Goal: Transaction & Acquisition: Purchase product/service

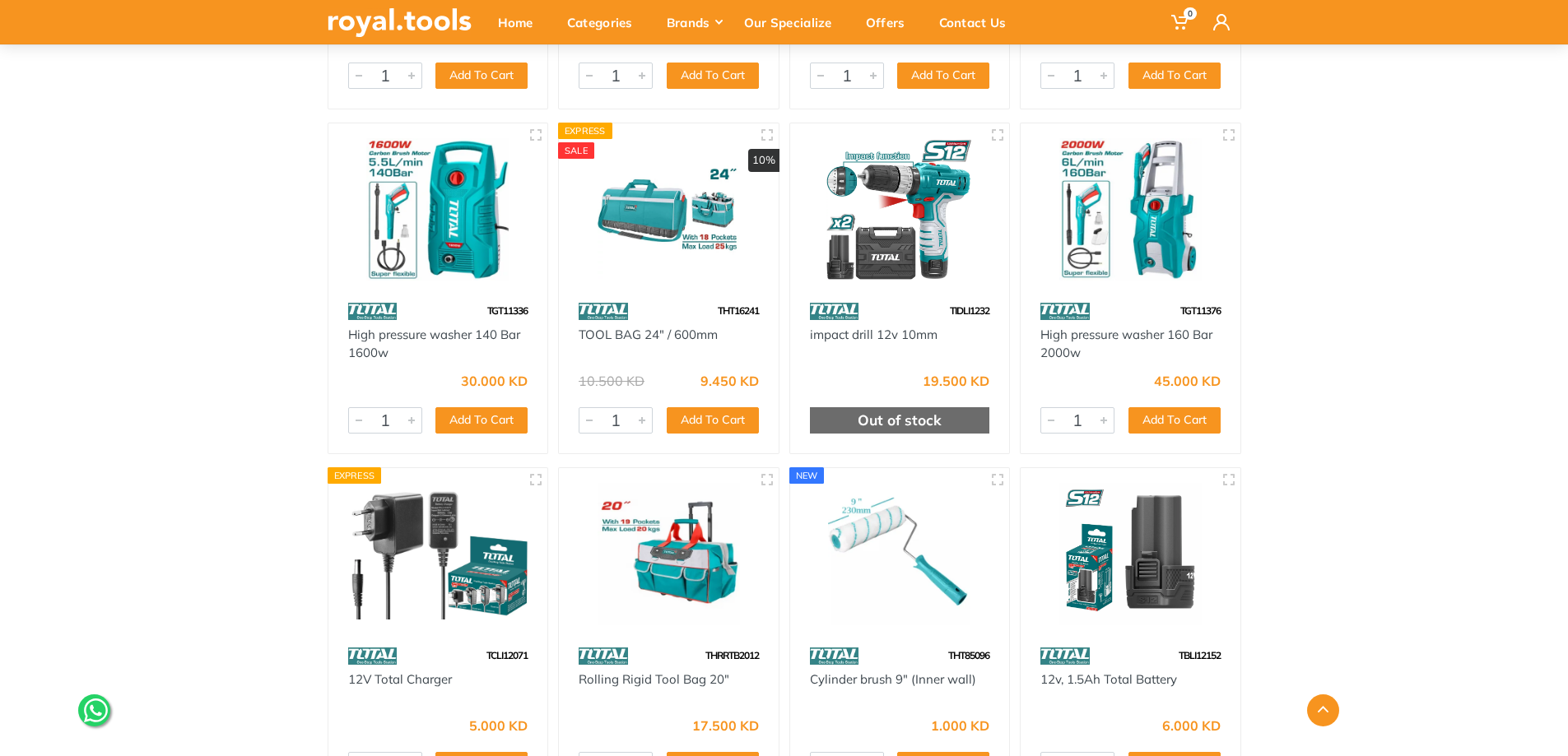
scroll to position [15223, 0]
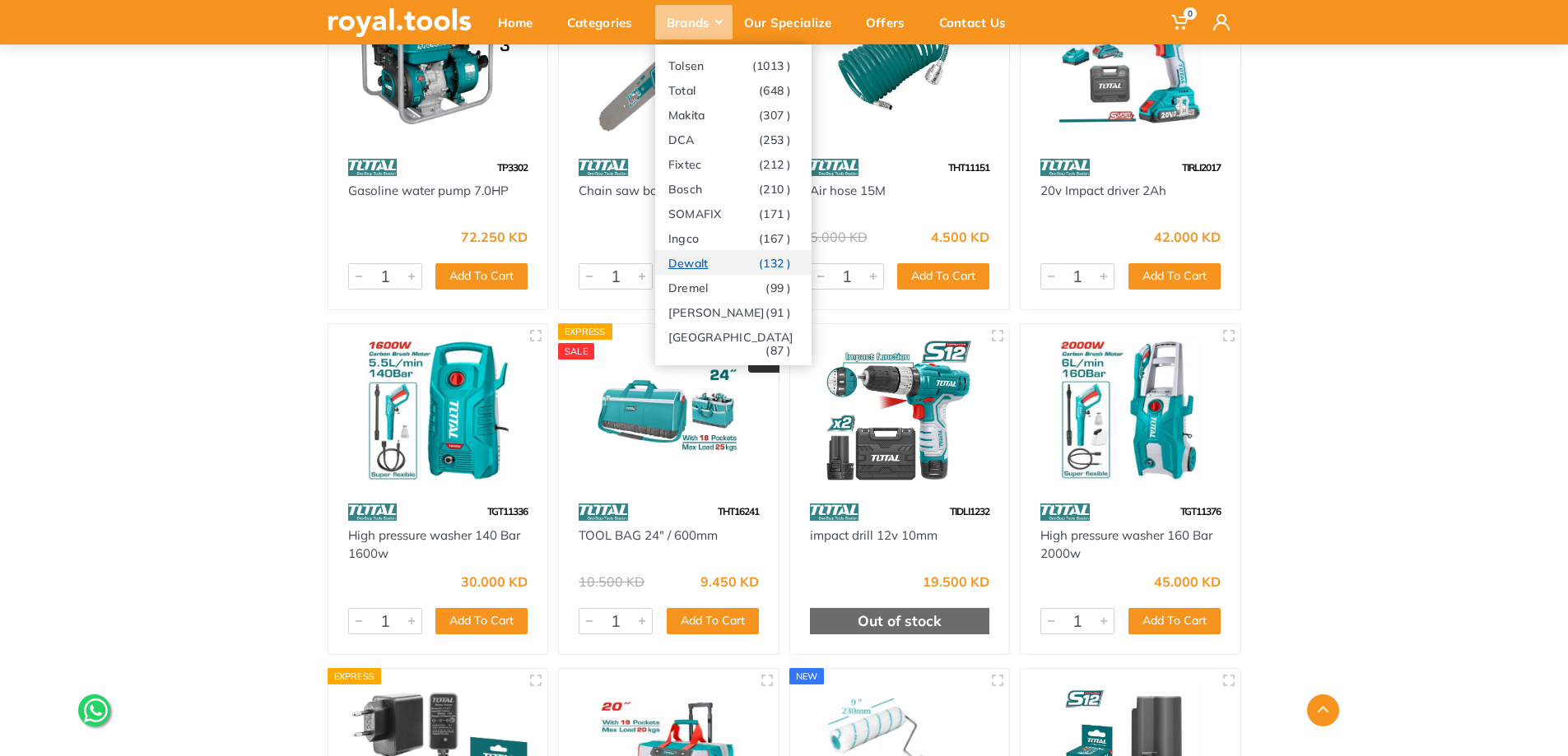
click at [710, 264] on link "Dewalt (132 )" at bounding box center [733, 263] width 157 height 25
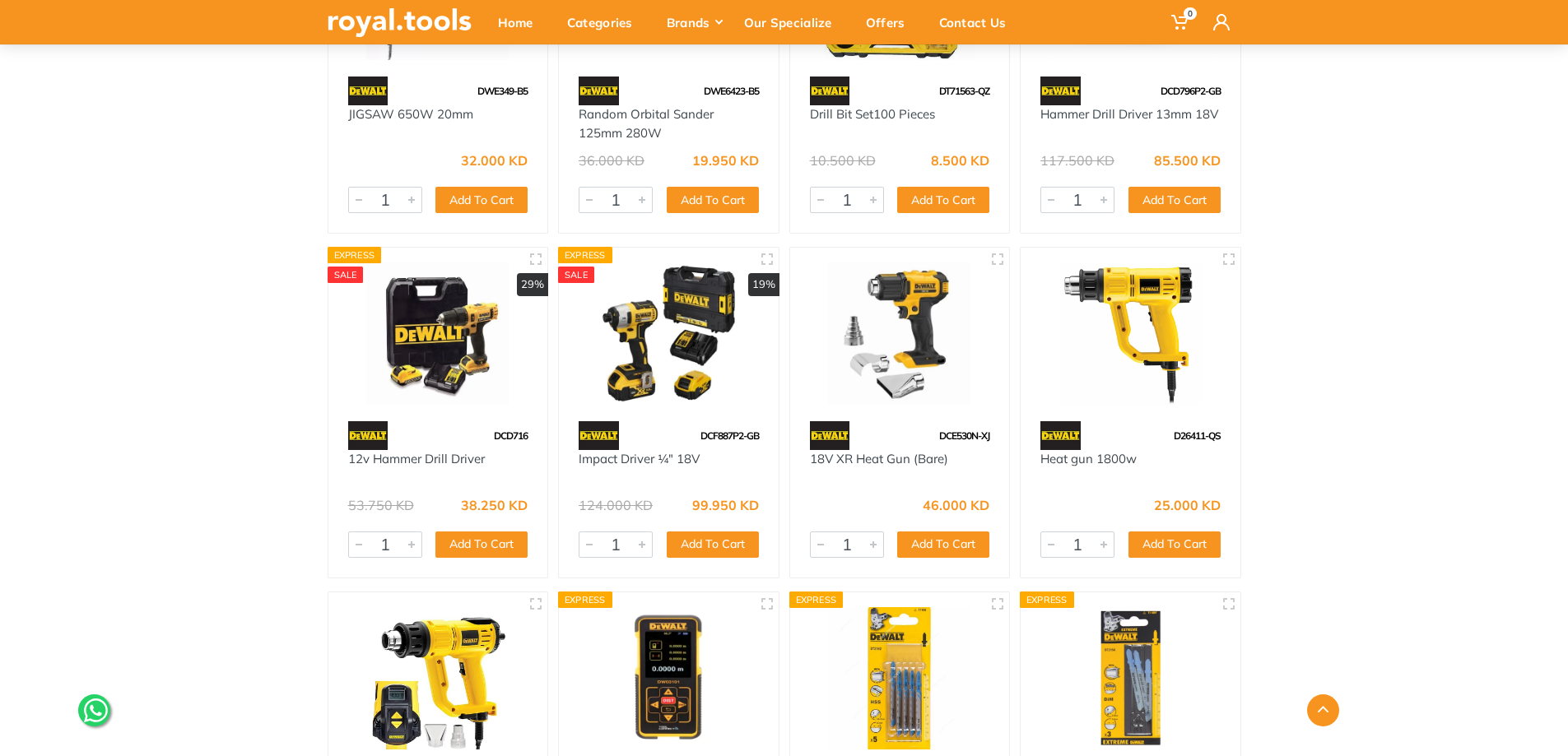
scroll to position [1152, 0]
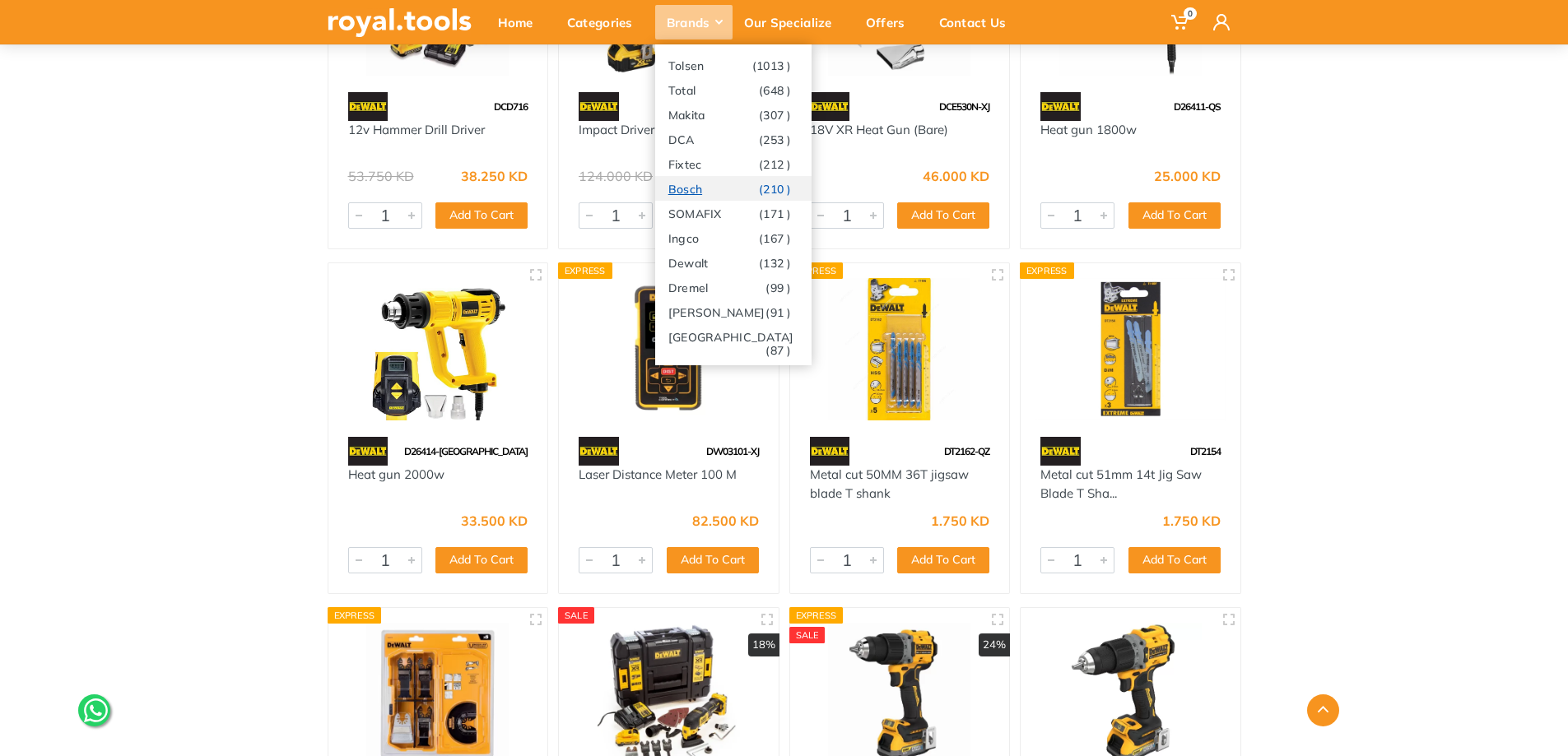
click at [739, 191] on link "Bosch (210 )" at bounding box center [733, 188] width 157 height 25
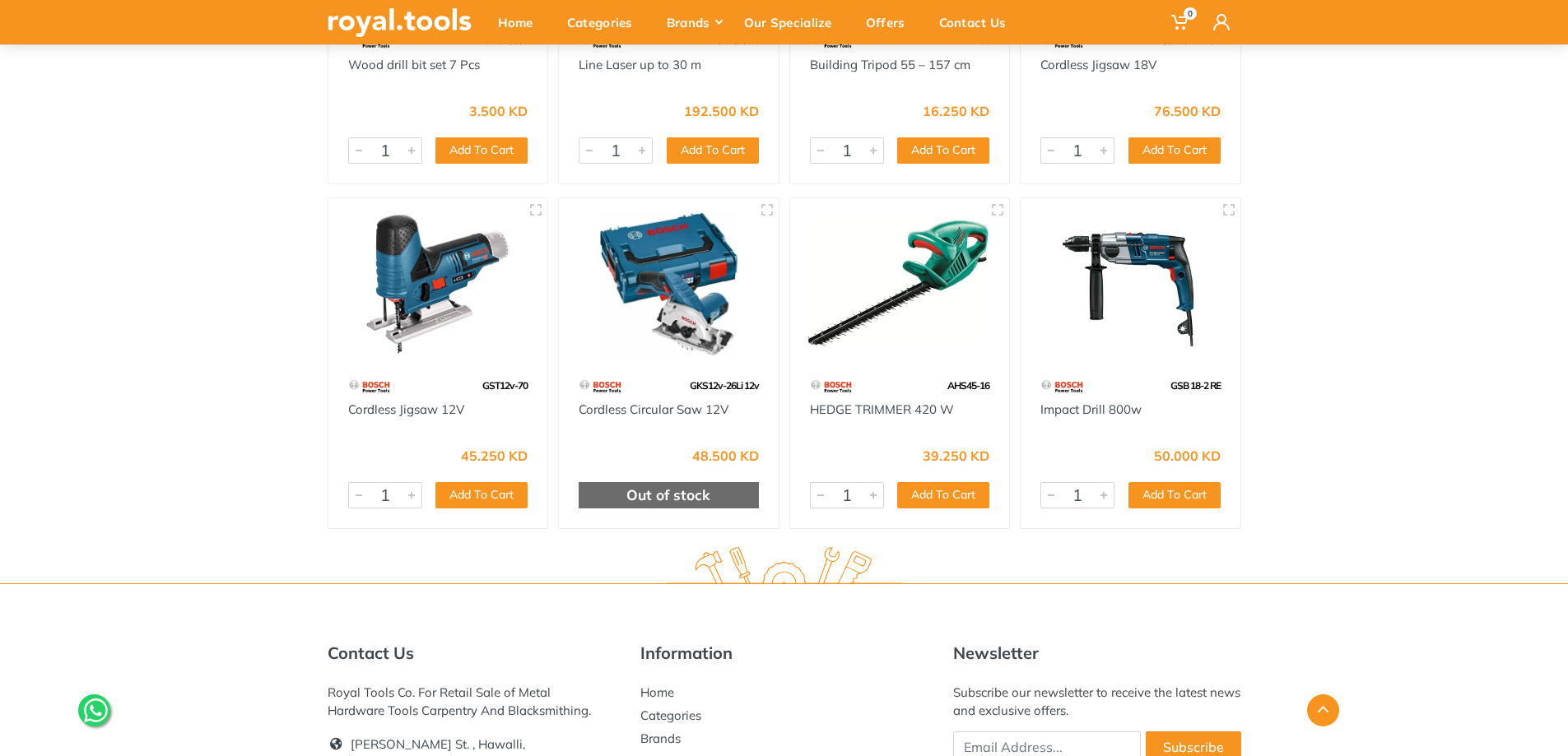
scroll to position [19172, 0]
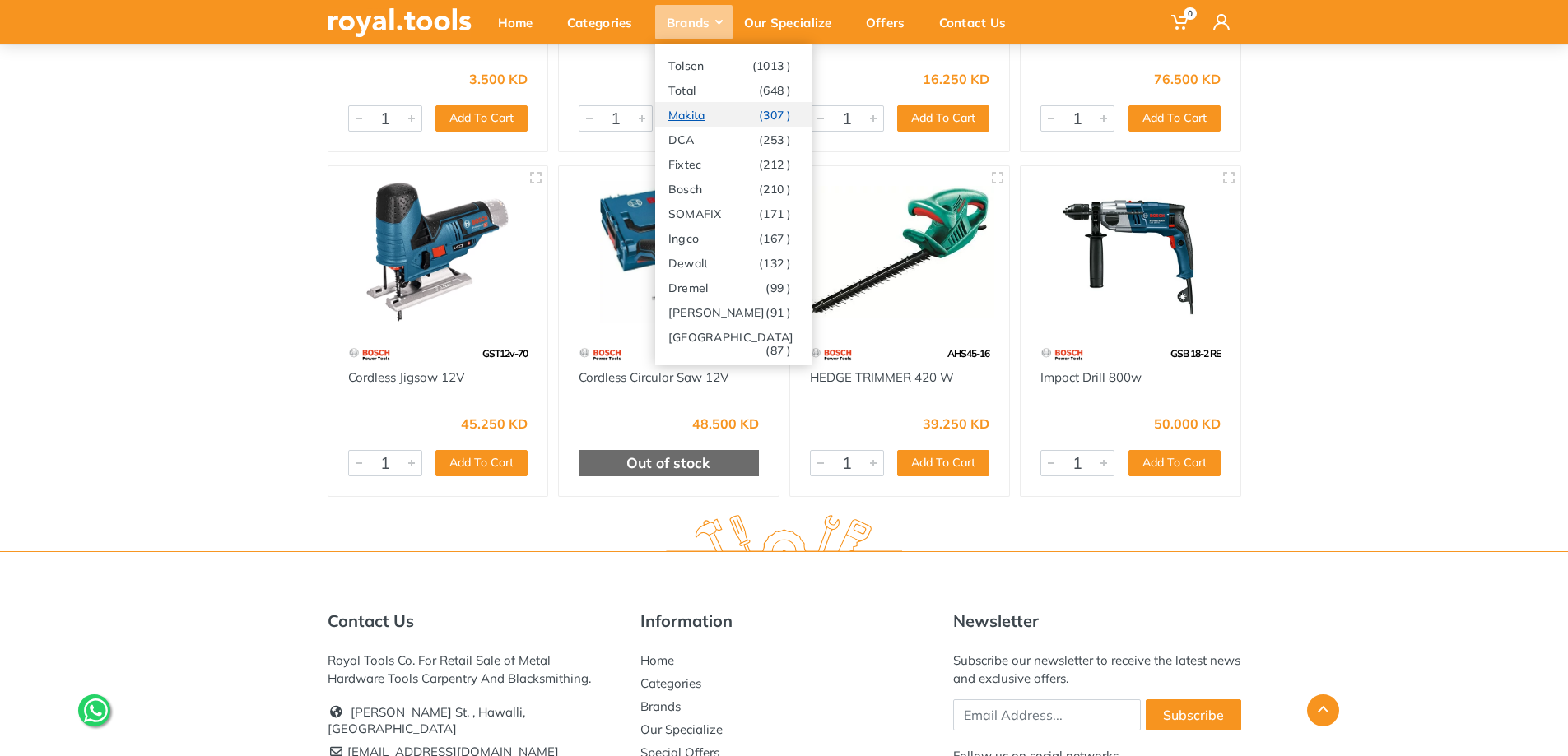
click at [721, 114] on link "Makita (307 )" at bounding box center [733, 114] width 157 height 25
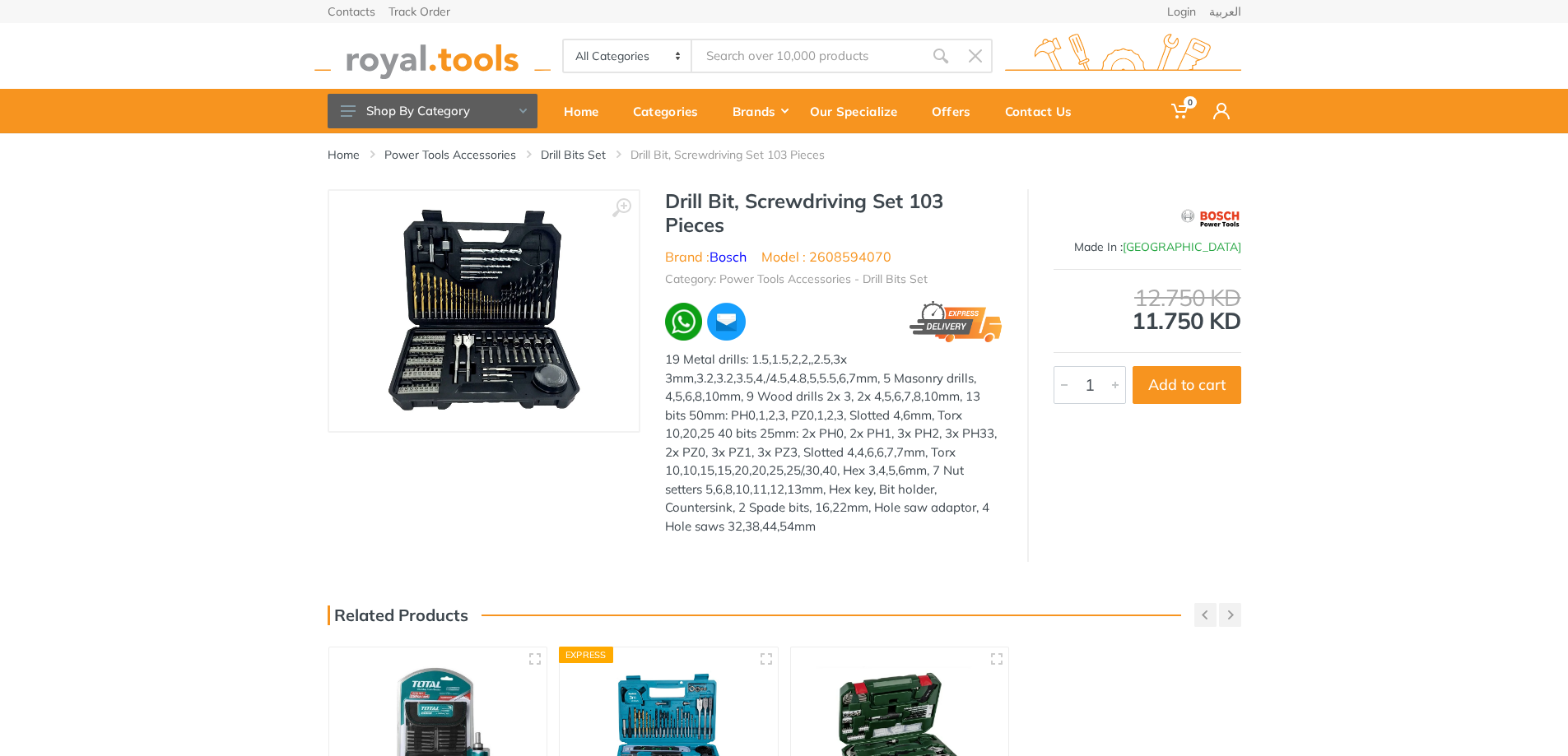
click at [493, 314] on img at bounding box center [484, 311] width 200 height 208
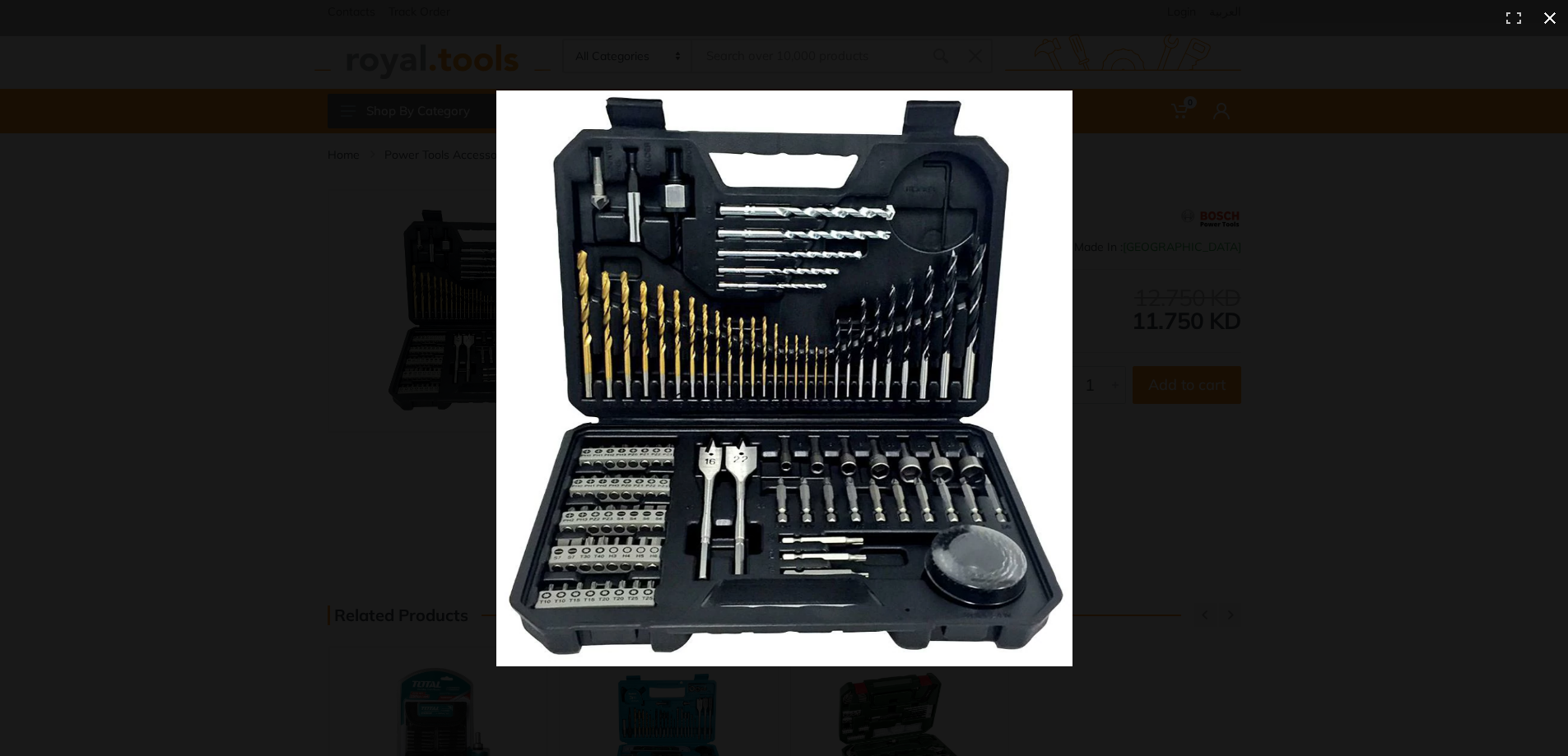
click at [1286, 292] on div at bounding box center [1157, 409] width 1321 height 637
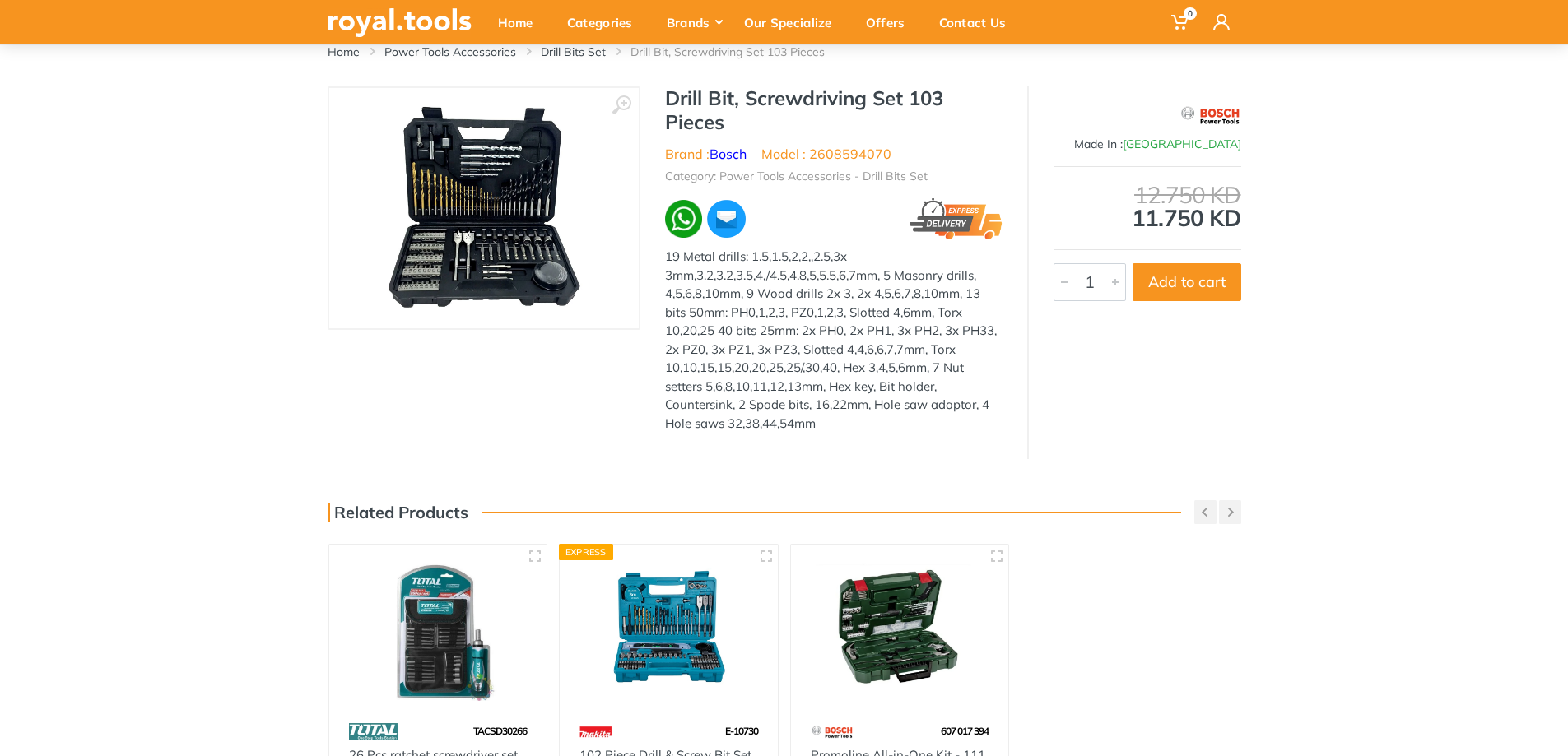
scroll to position [247, 0]
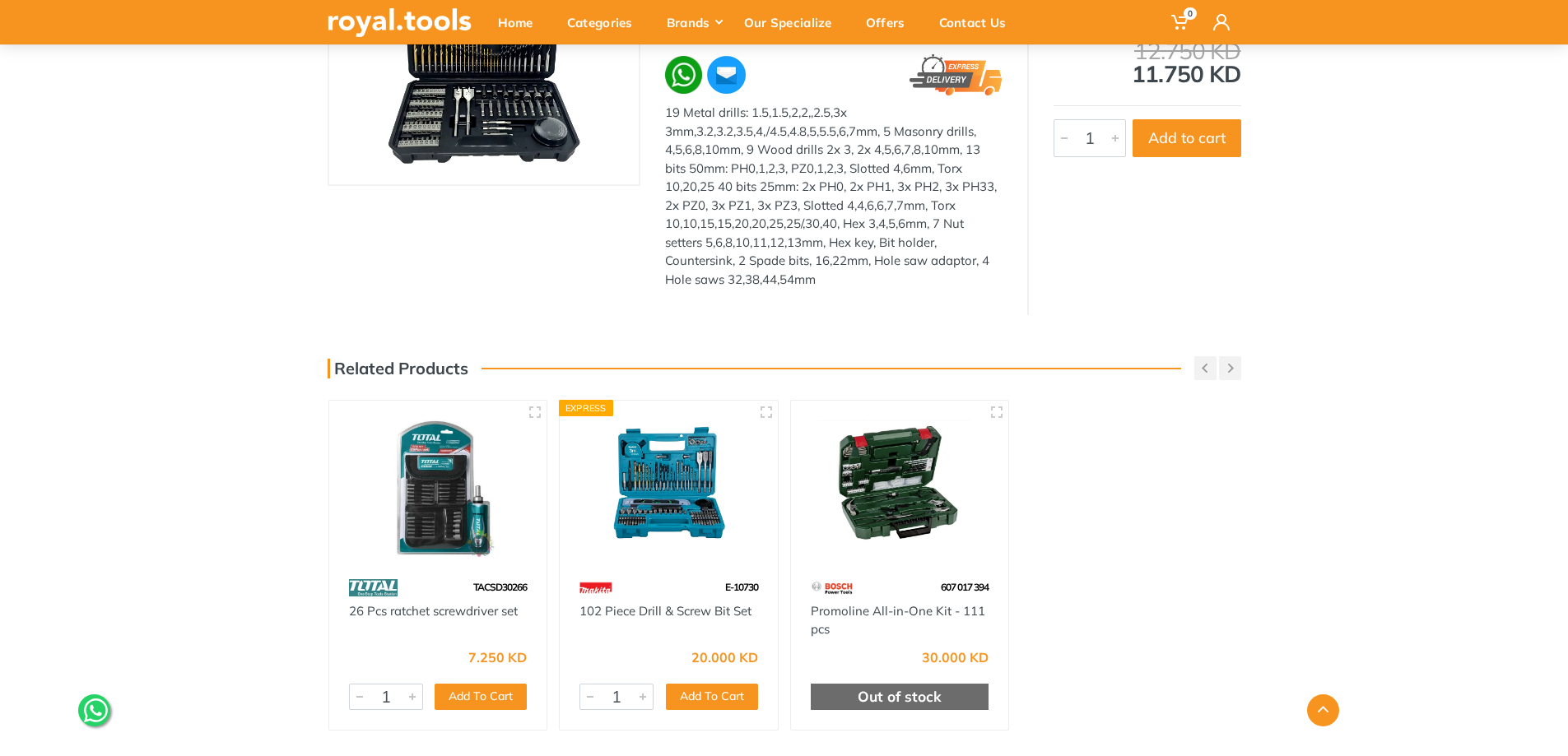
click at [426, 509] on img at bounding box center [438, 485] width 188 height 141
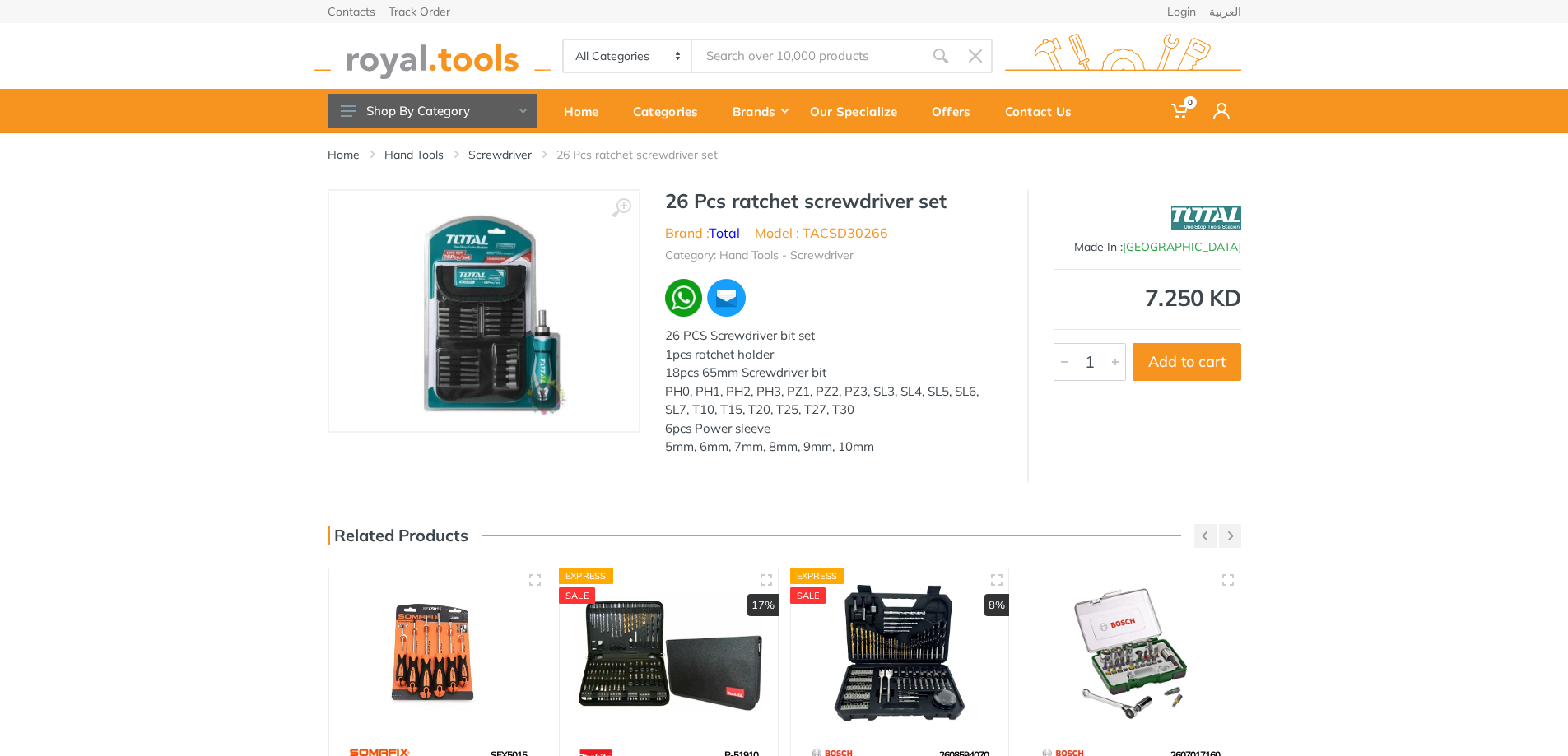
click at [475, 373] on img at bounding box center [483, 311] width 194 height 208
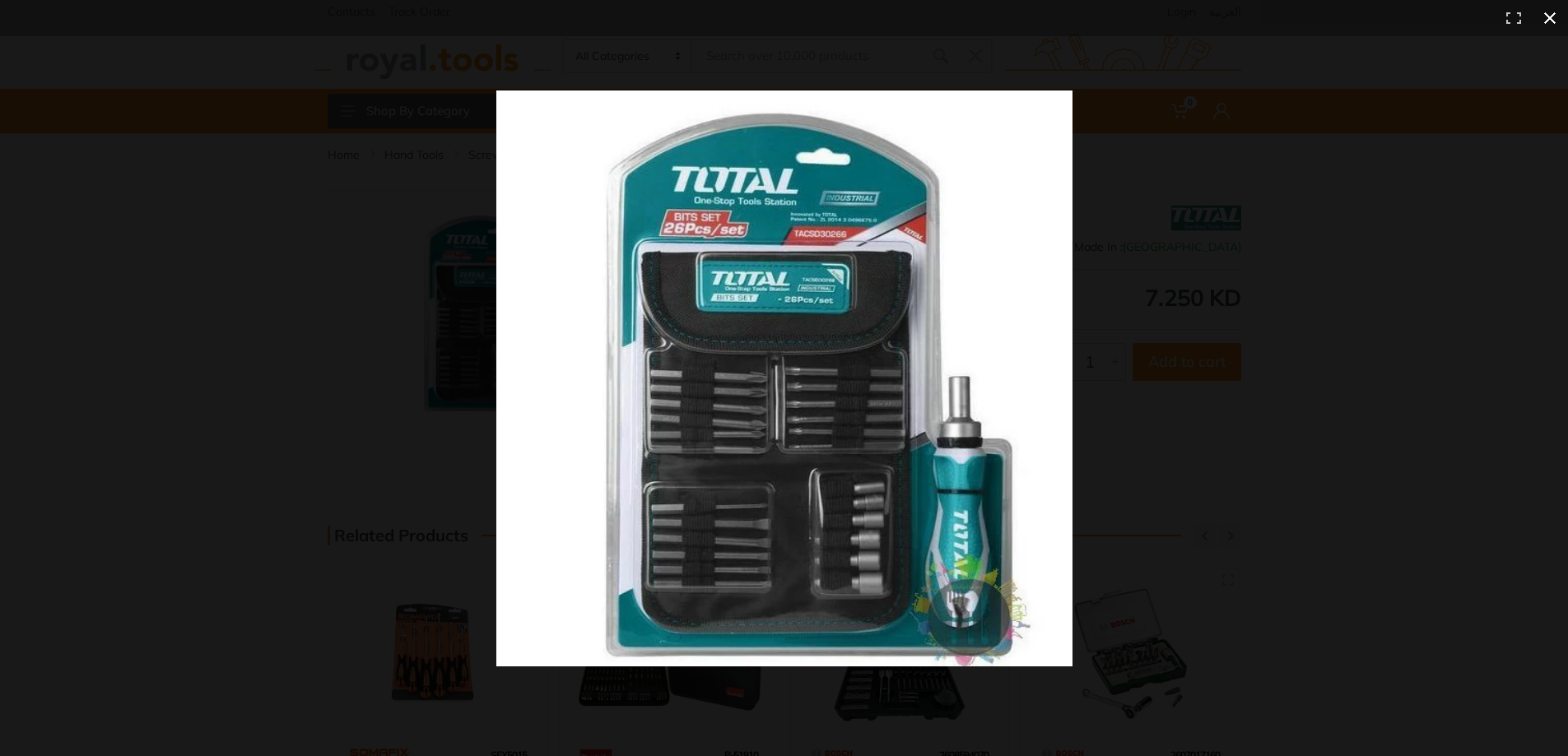
click at [1223, 275] on div at bounding box center [1157, 409] width 1321 height 637
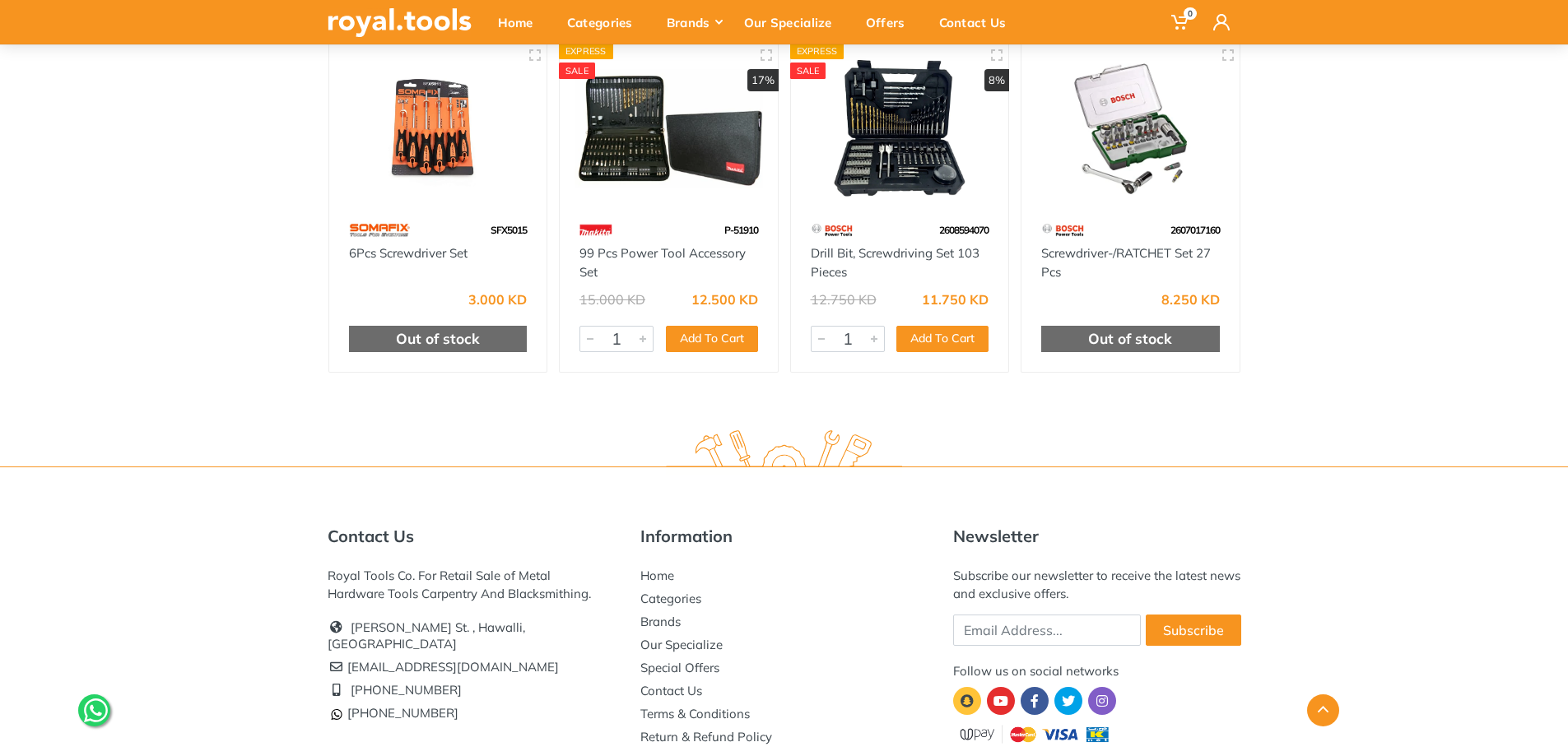
scroll to position [524, 0]
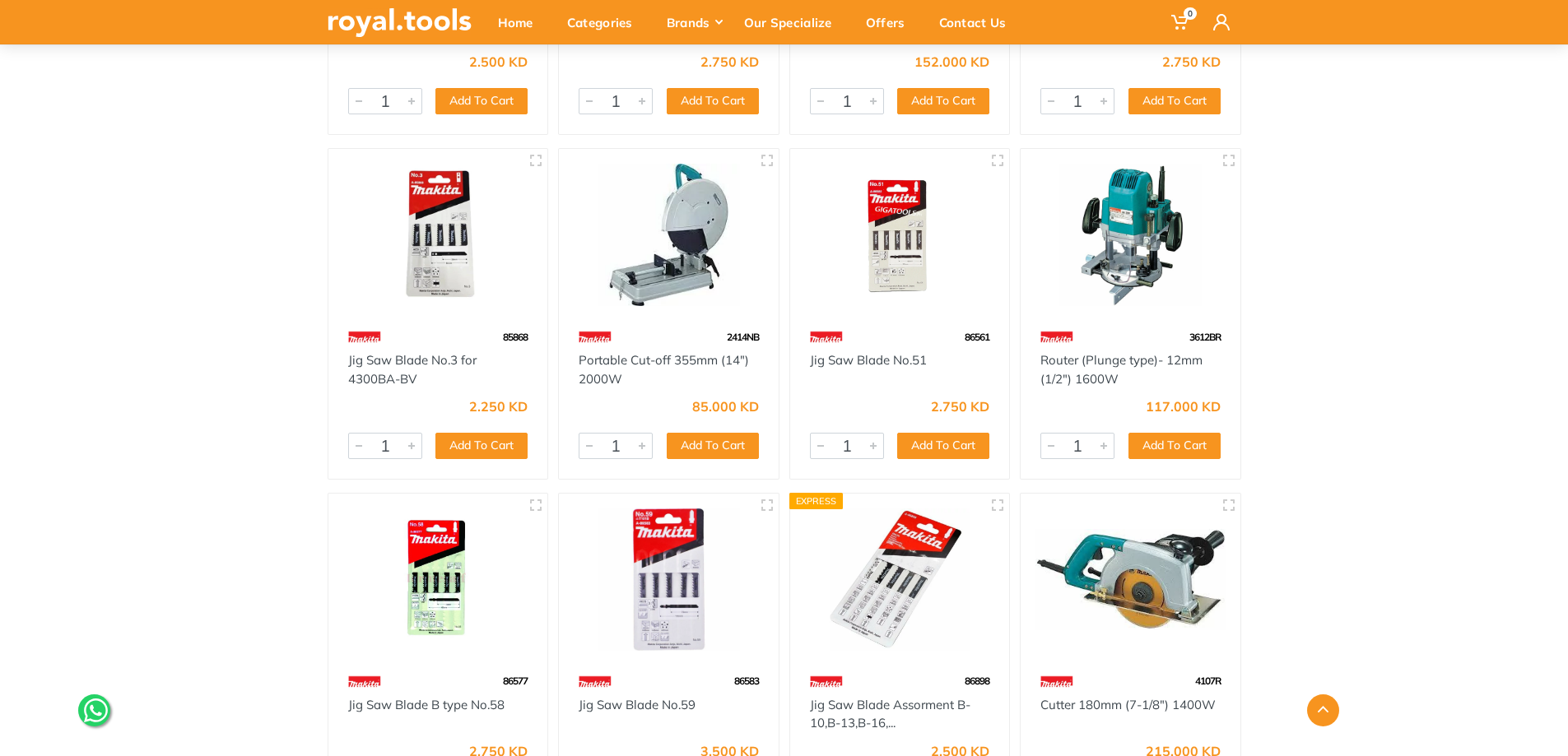
scroll to position [11191, 0]
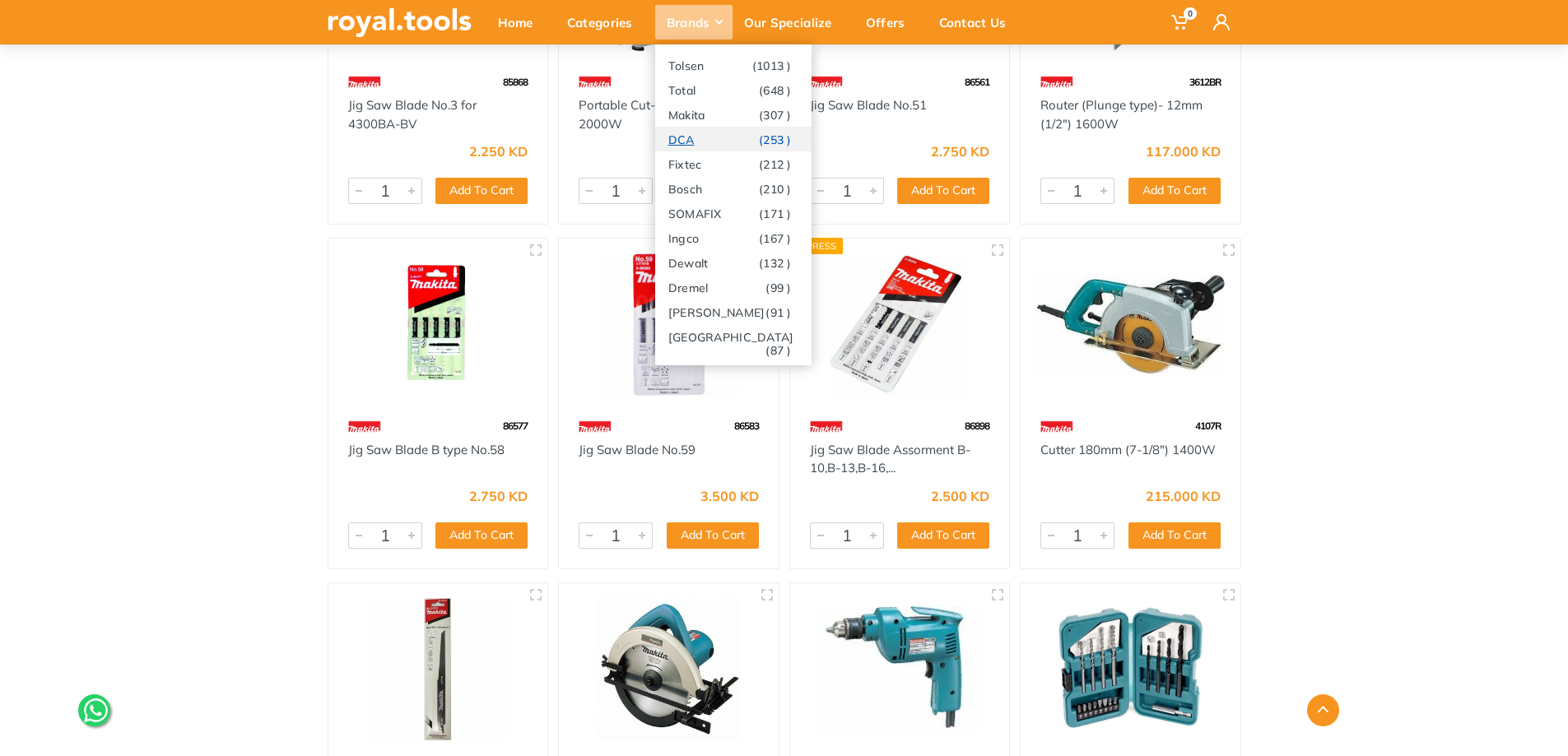
click at [722, 141] on link "DCA (253 )" at bounding box center [733, 139] width 157 height 25
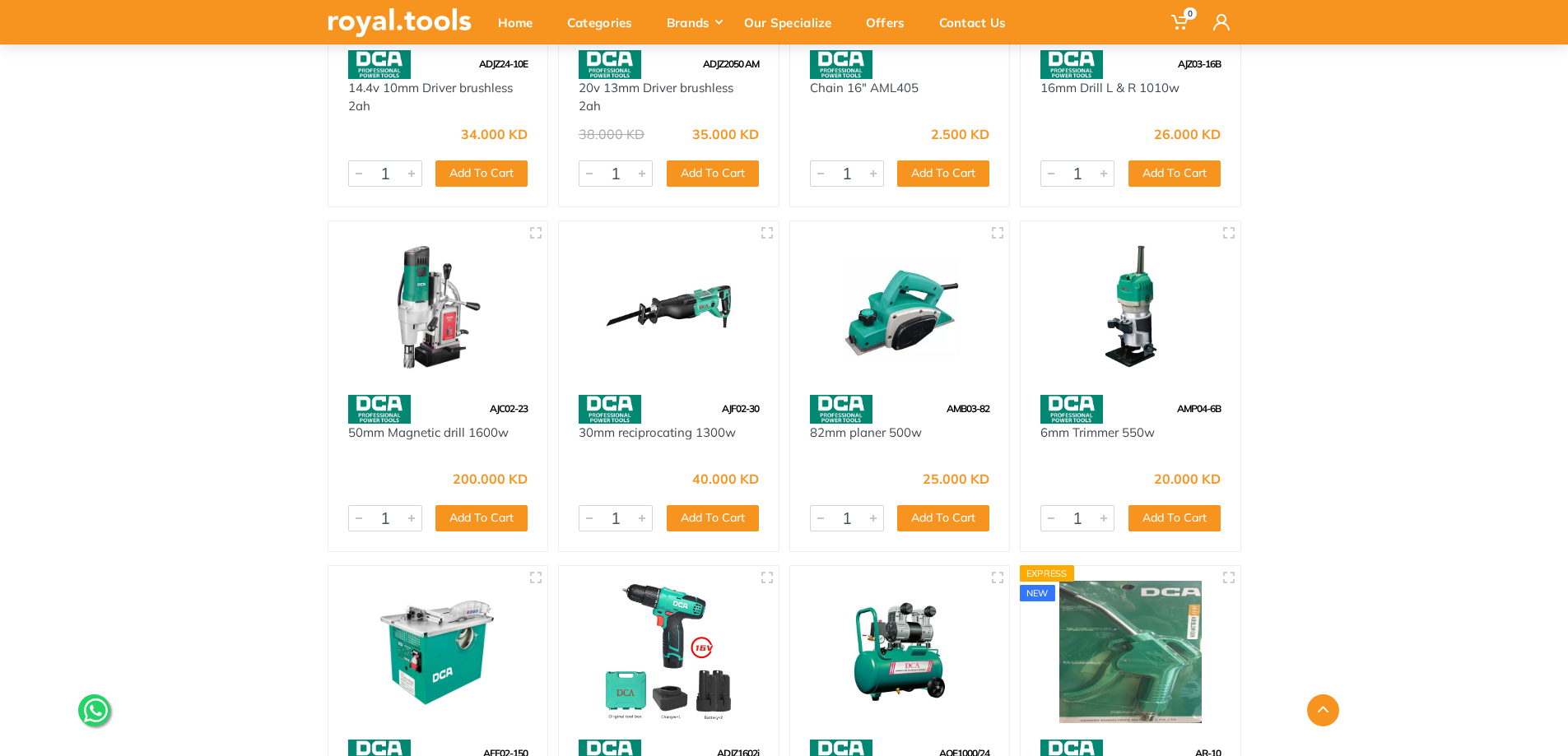
scroll to position [5020, 0]
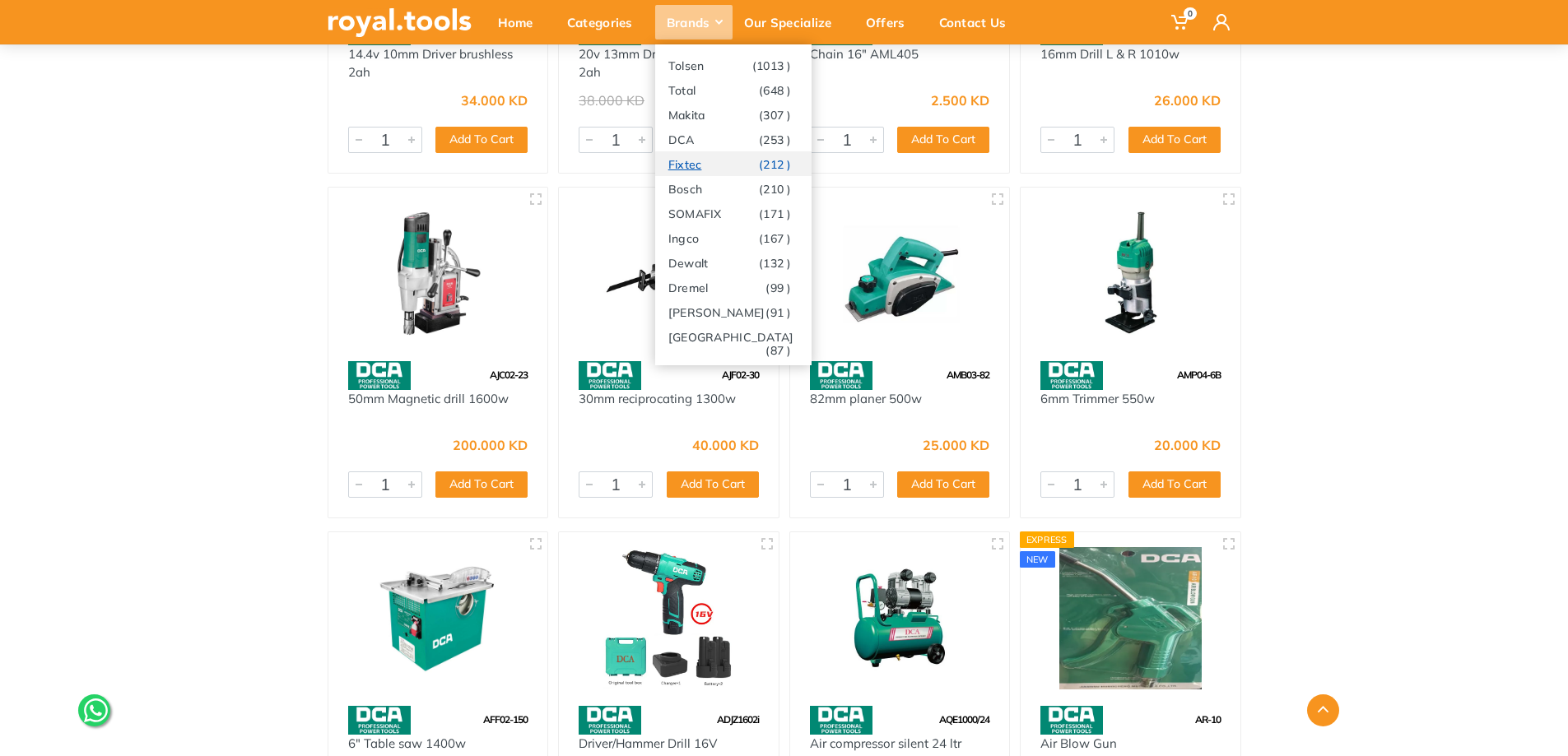
click at [705, 155] on link "Fixtec (212 )" at bounding box center [733, 164] width 157 height 25
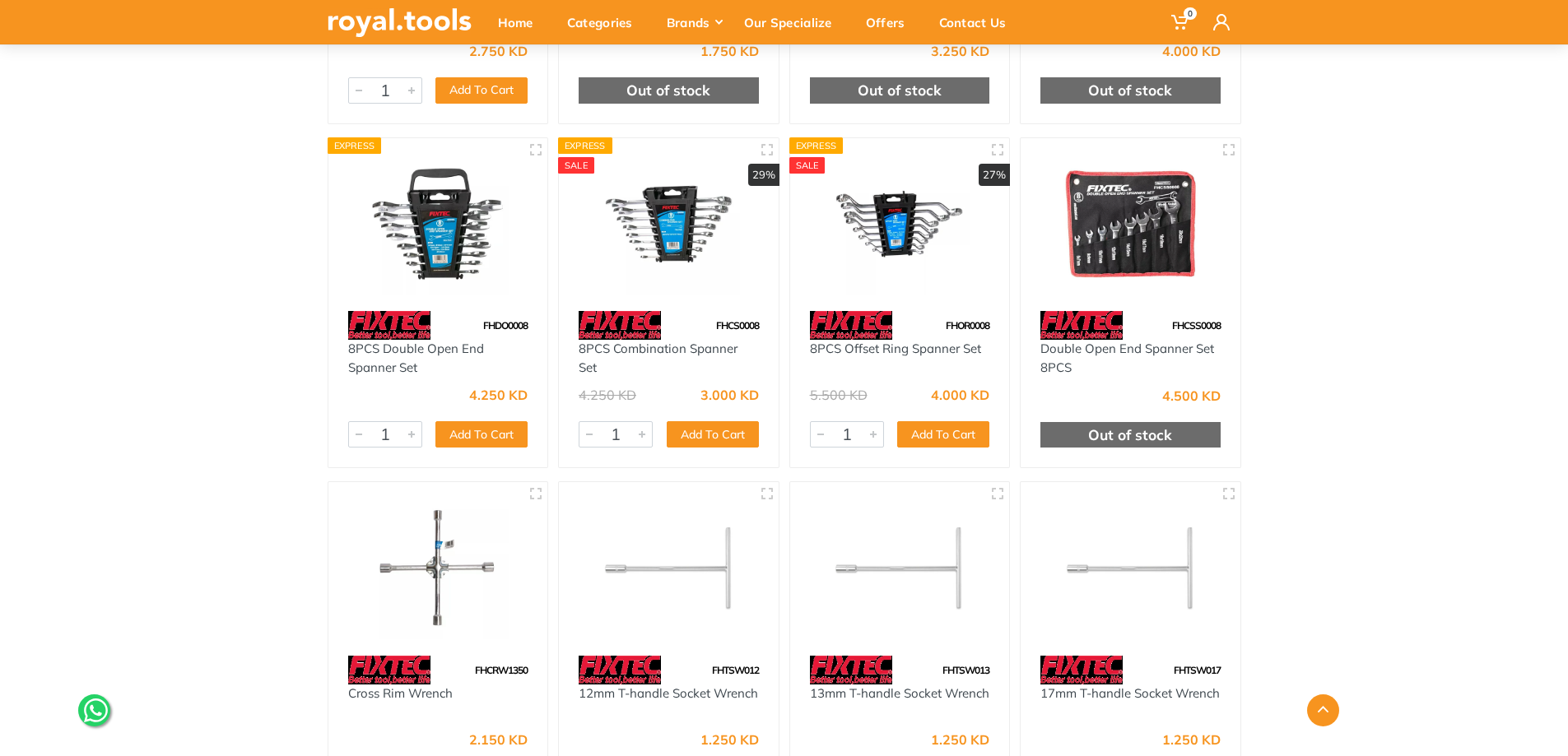
scroll to position [2633, 0]
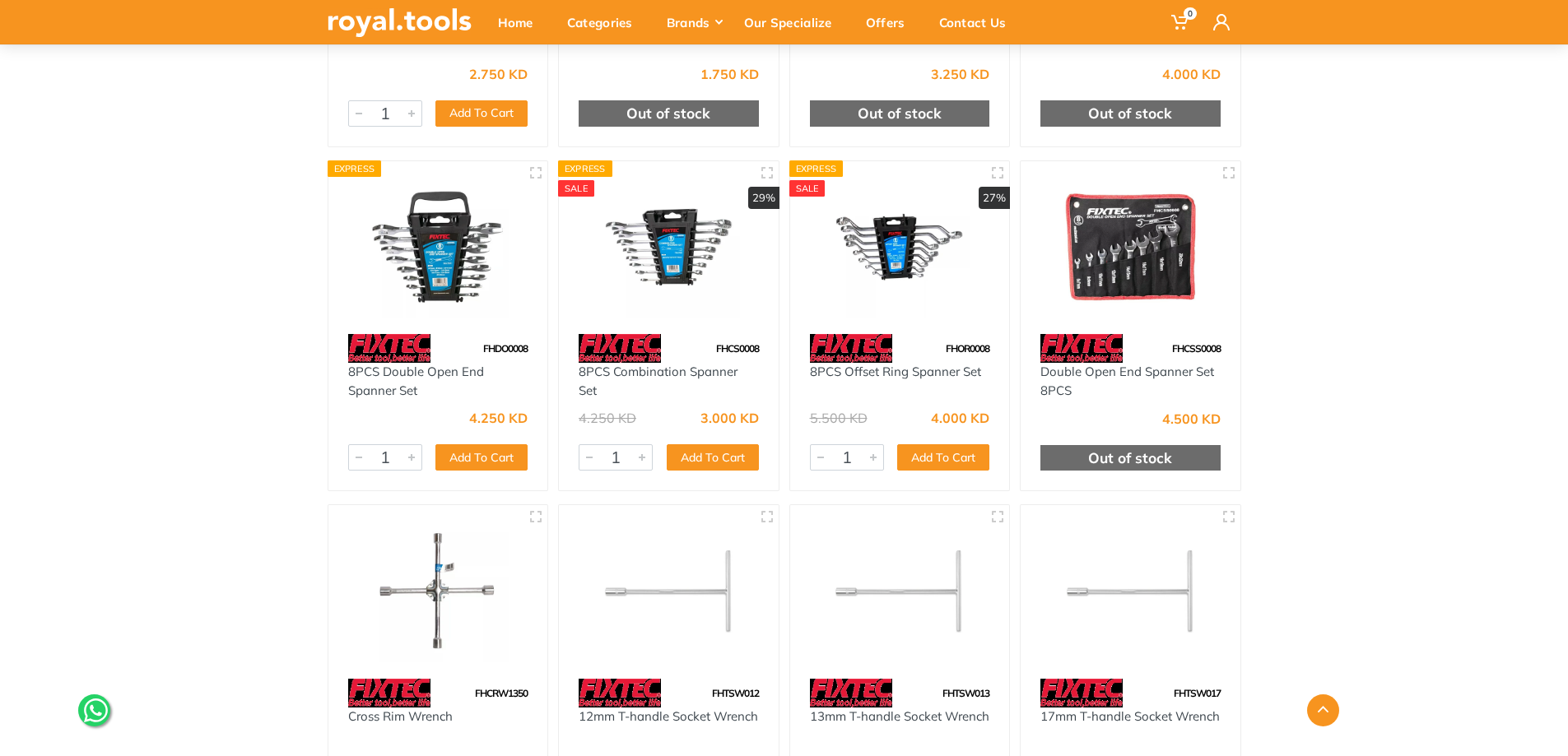
click at [403, 249] on img at bounding box center [438, 247] width 190 height 142
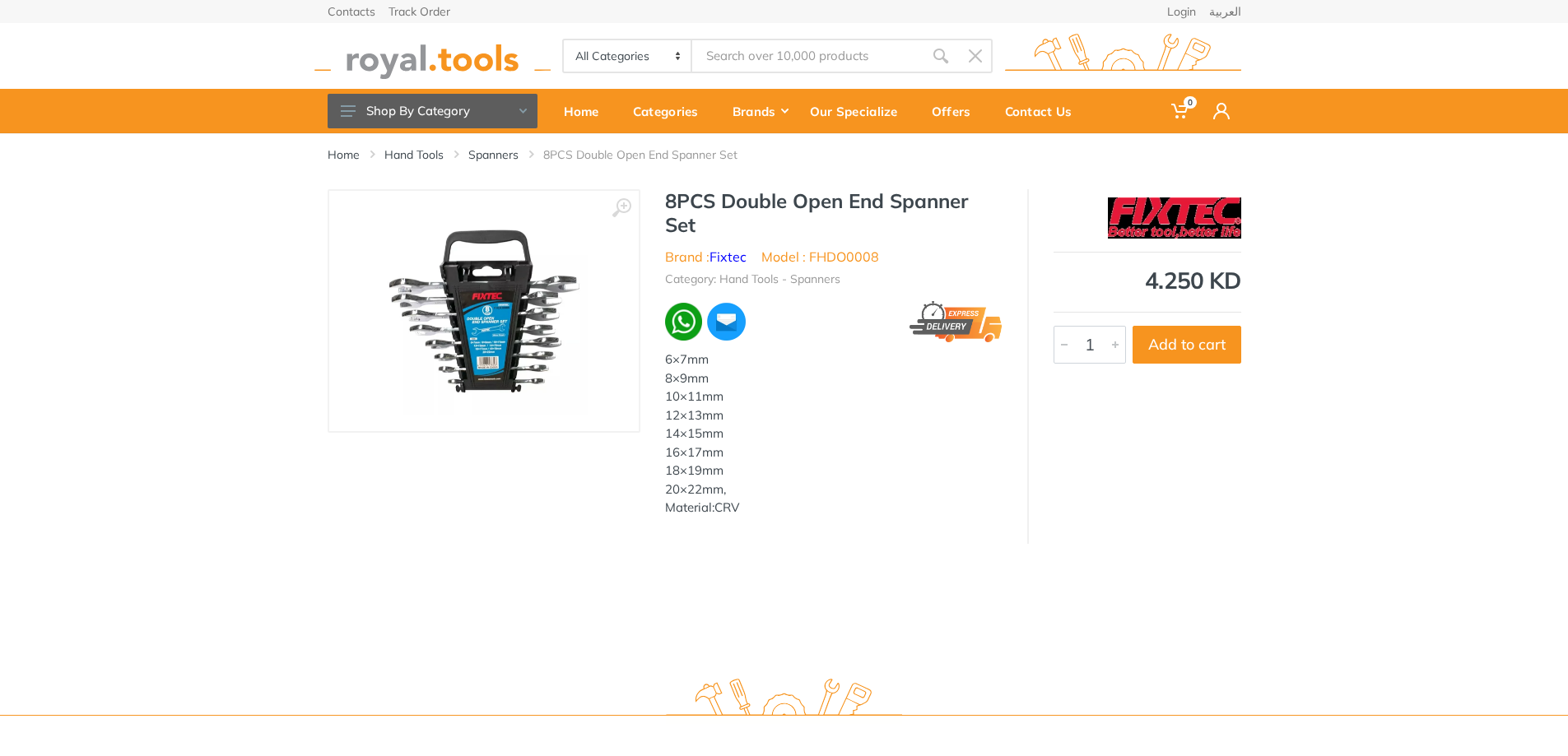
click at [507, 334] on img at bounding box center [484, 311] width 208 height 208
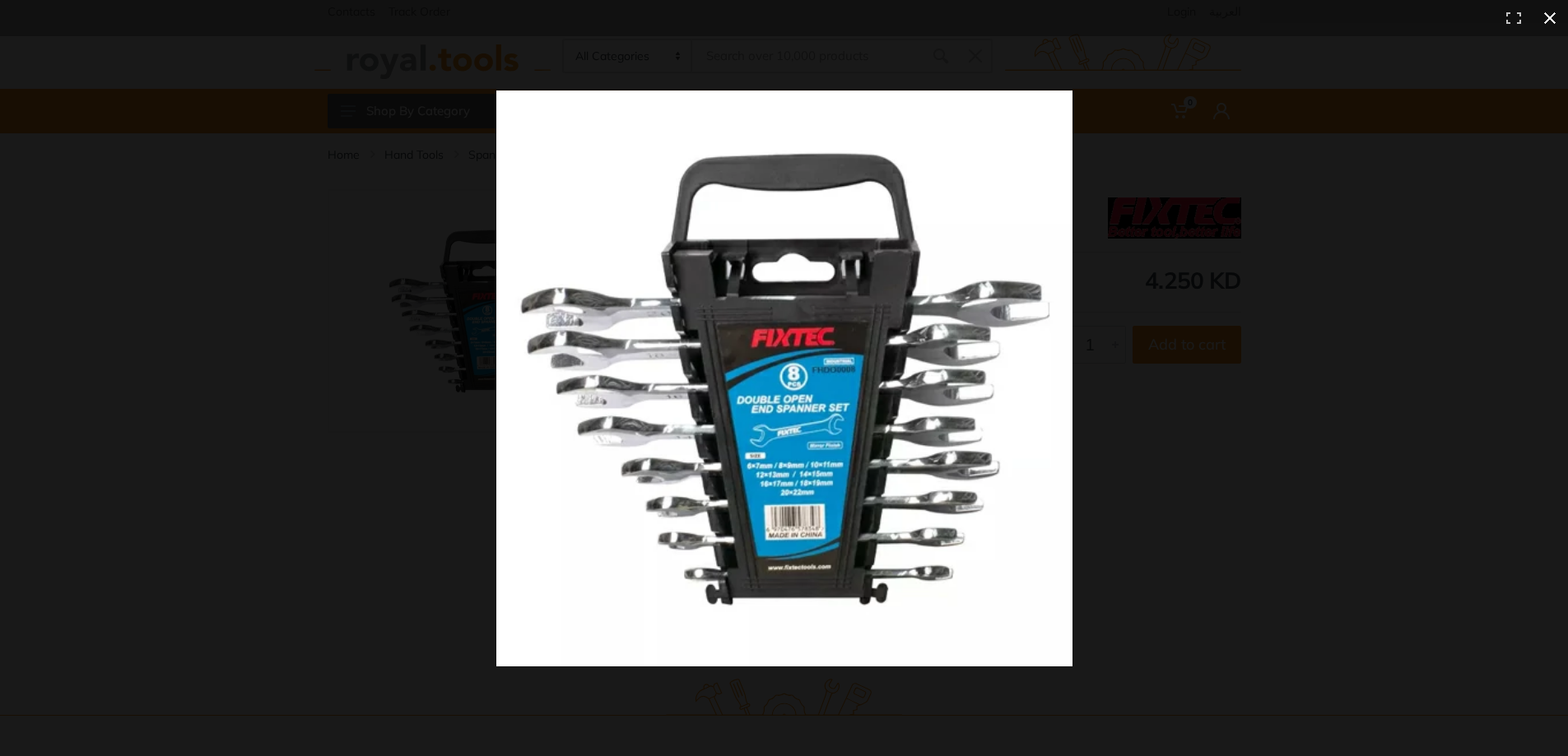
click at [1259, 347] on div at bounding box center [1157, 409] width 1321 height 637
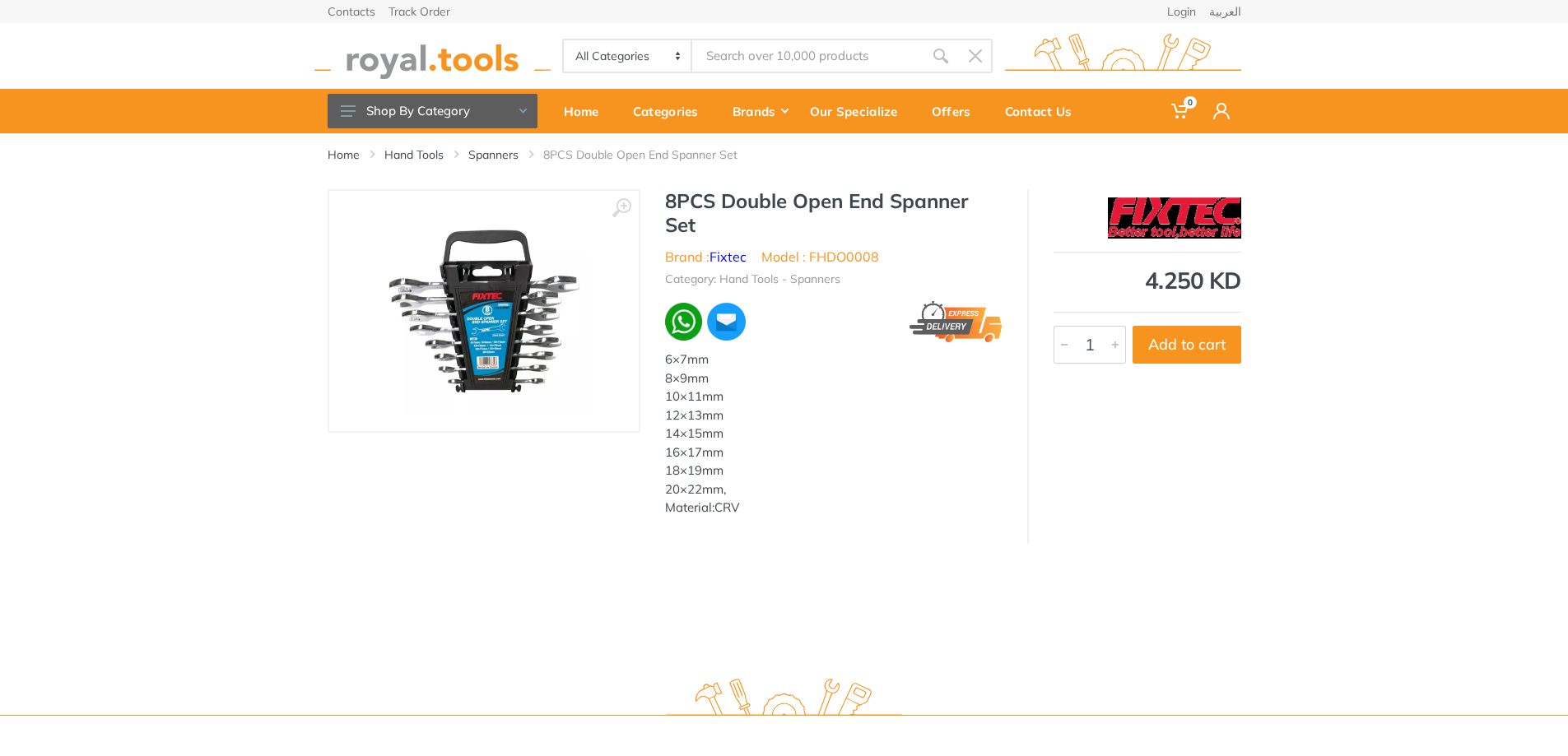
click at [528, 339] on img at bounding box center [484, 311] width 208 height 208
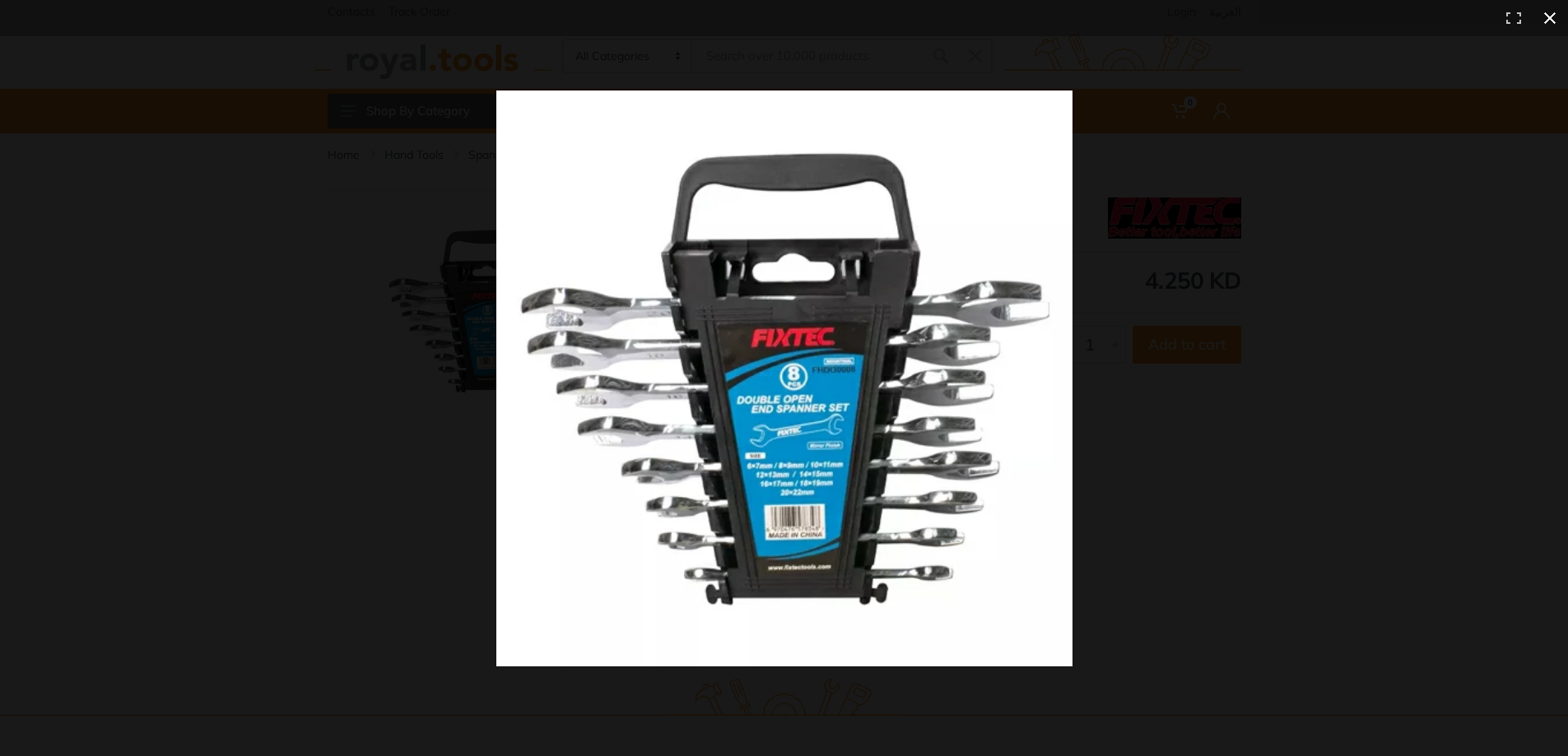
click at [1350, 454] on div at bounding box center [1157, 409] width 1321 height 637
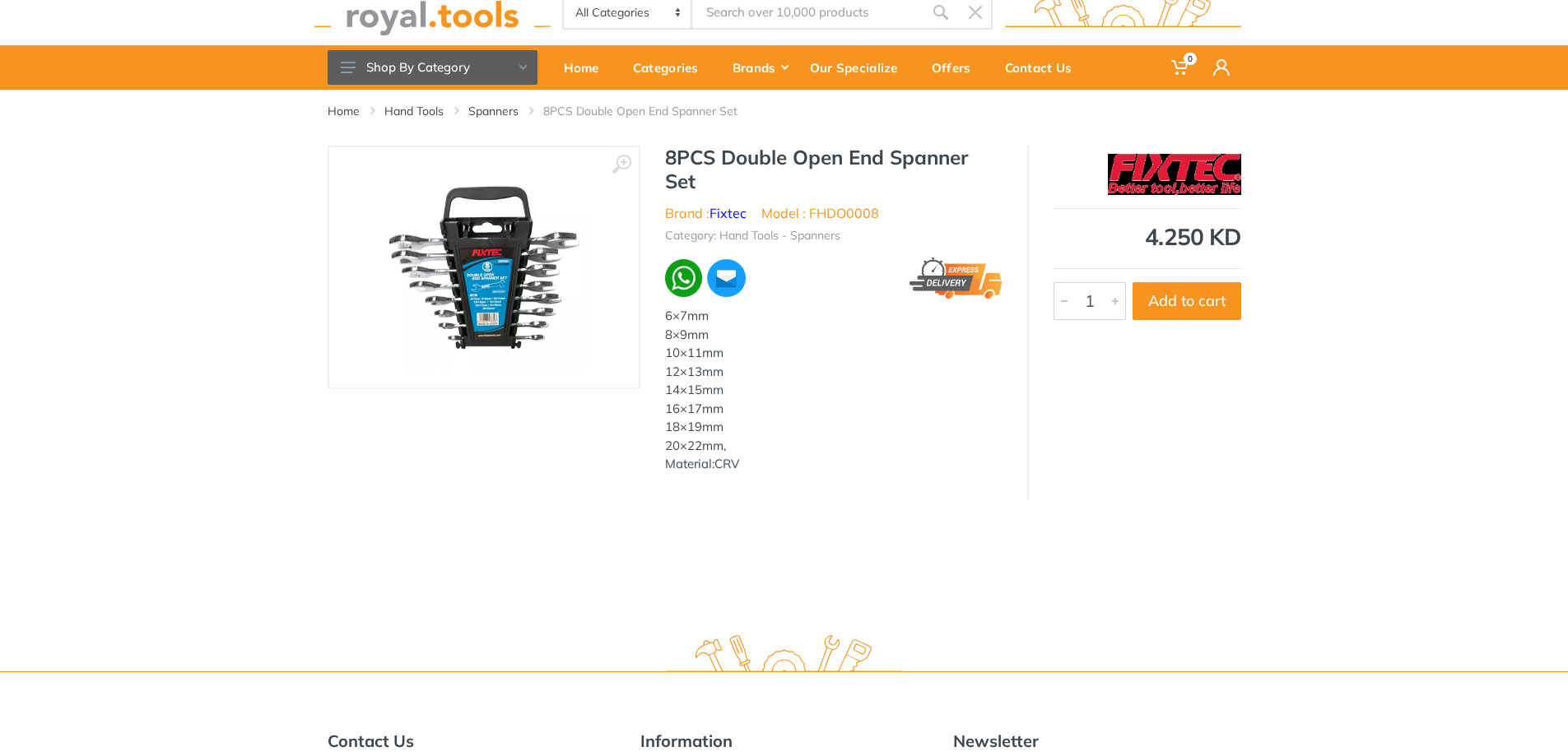
scroll to position [82, 0]
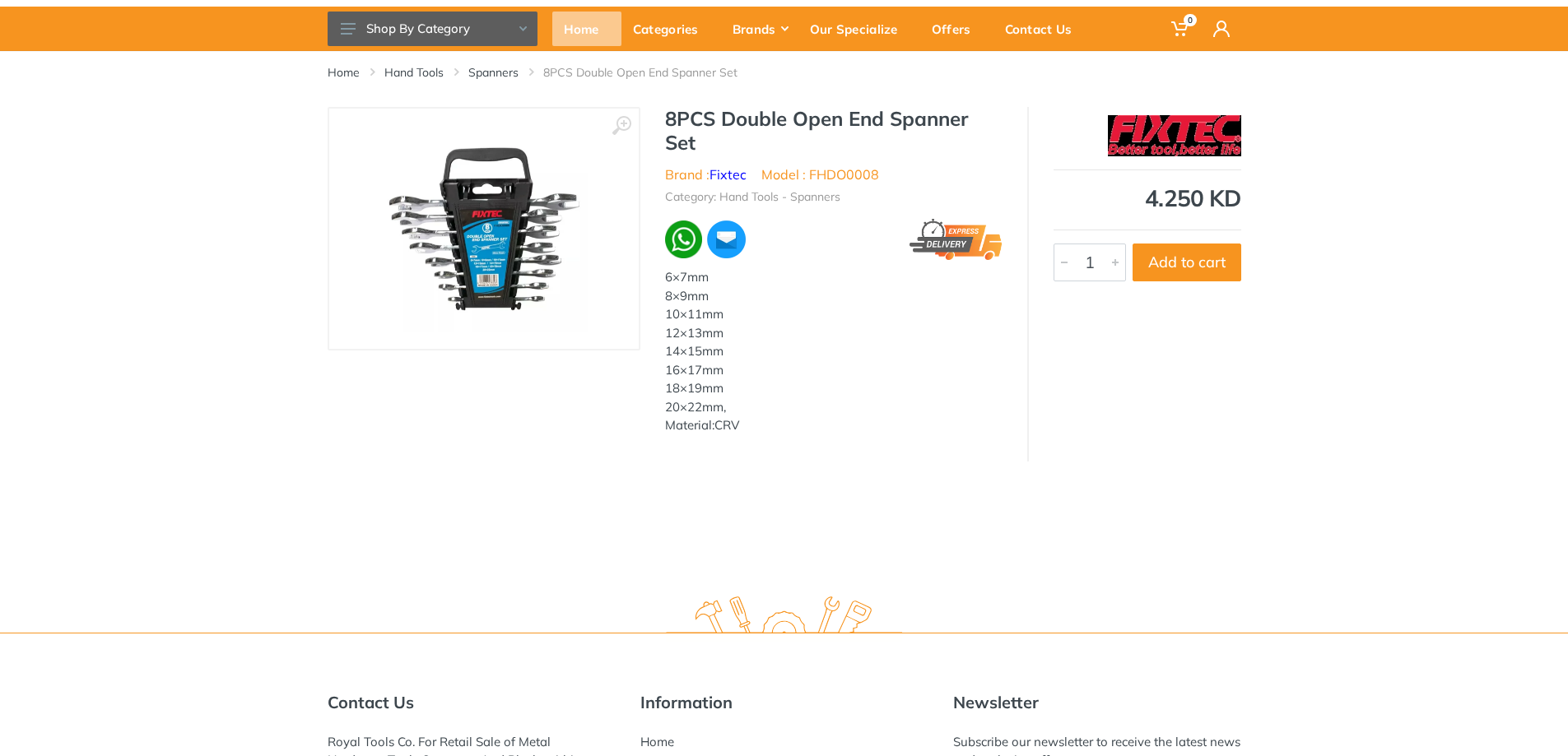
drag, startPoint x: 563, startPoint y: 36, endPoint x: 532, endPoint y: 73, distance: 48.3
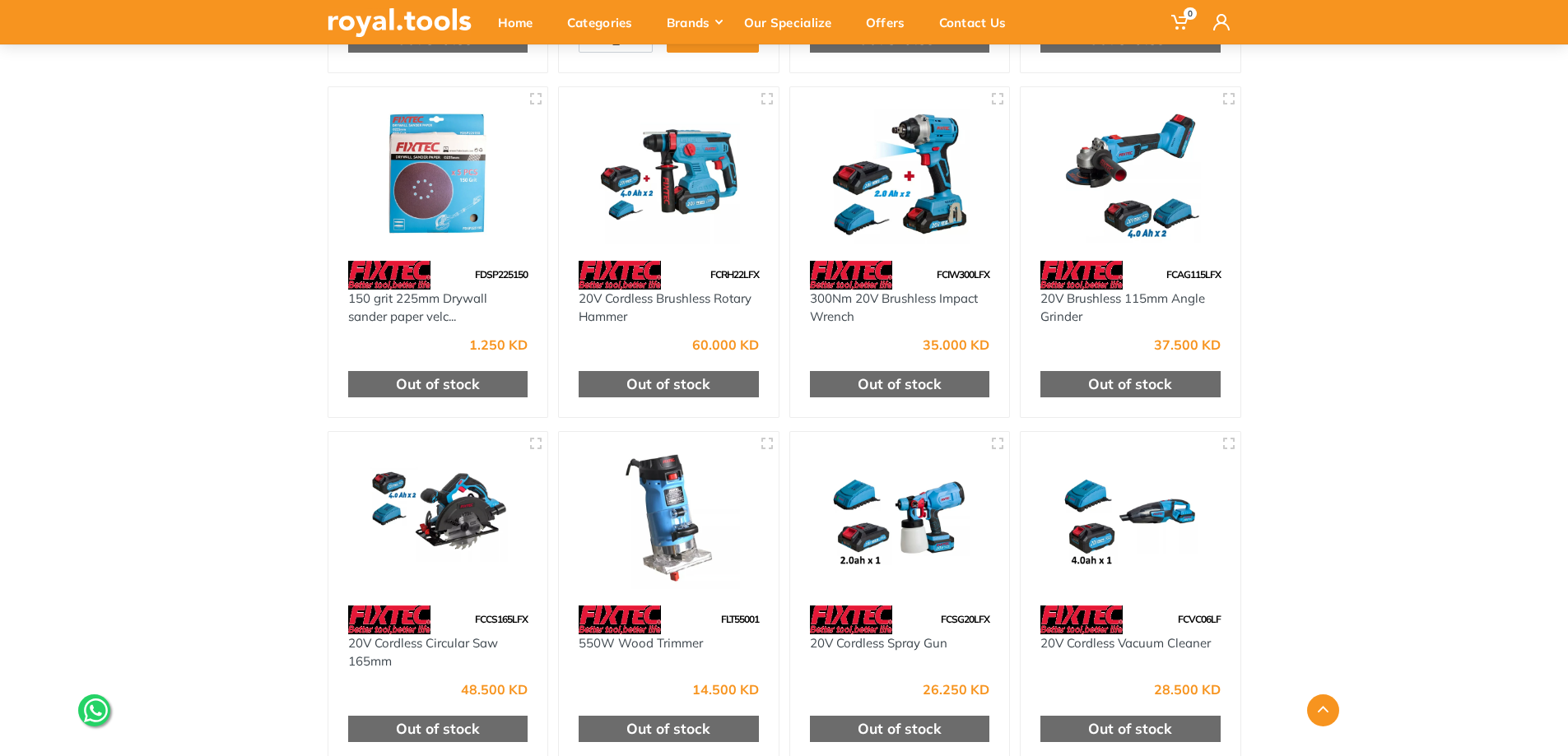
scroll to position [12590, 0]
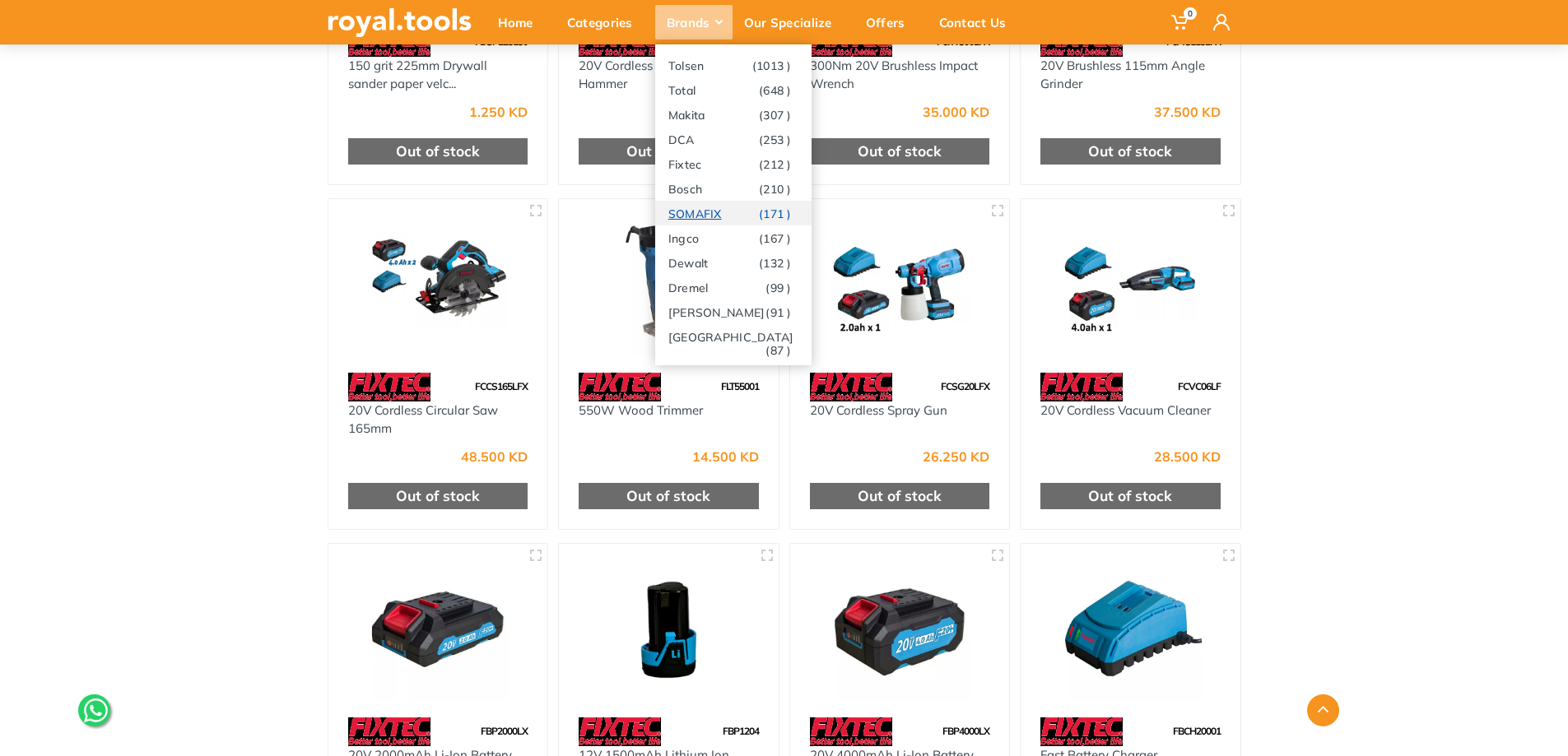
click at [734, 214] on link "SOMAFIX (171 )" at bounding box center [733, 213] width 157 height 25
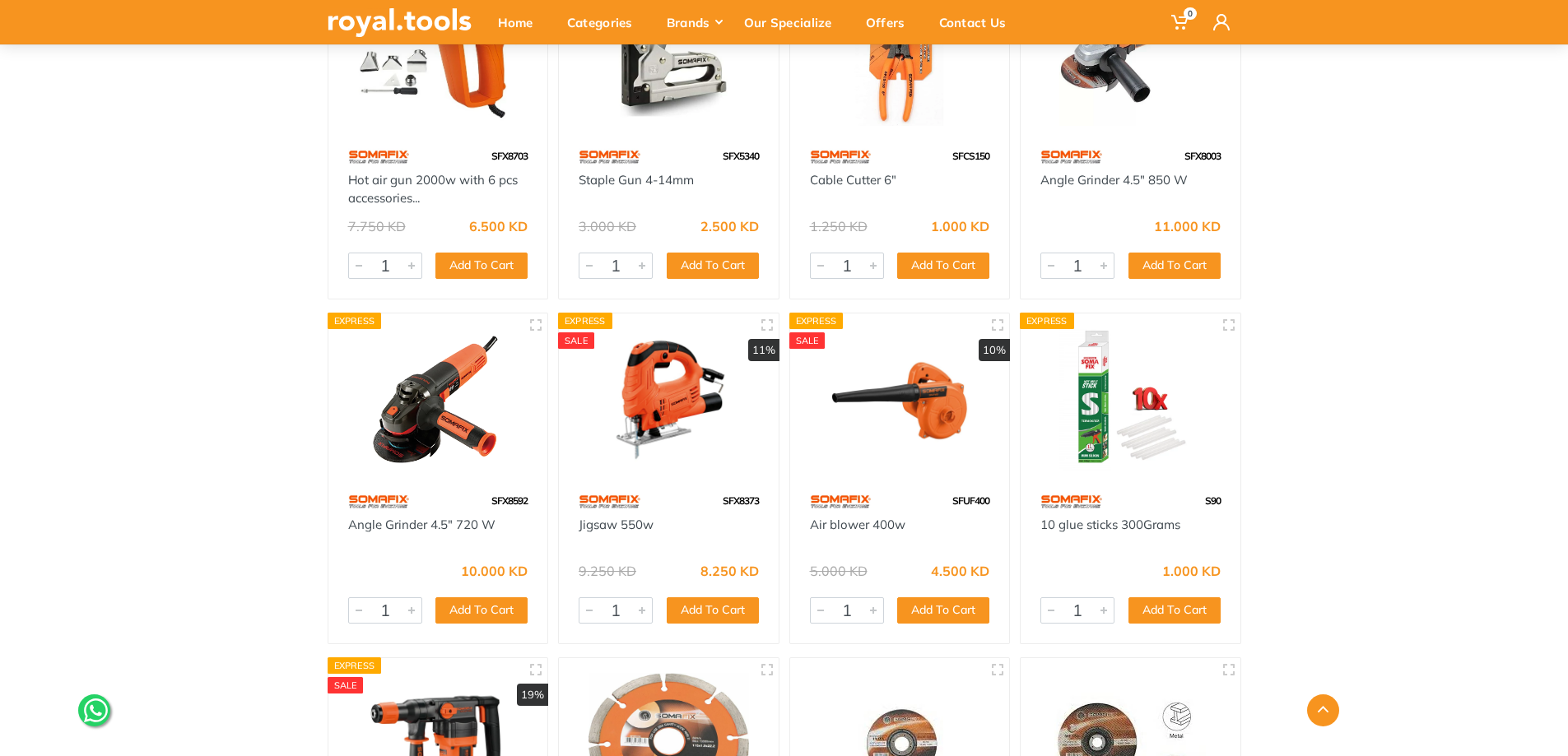
scroll to position [7735, 0]
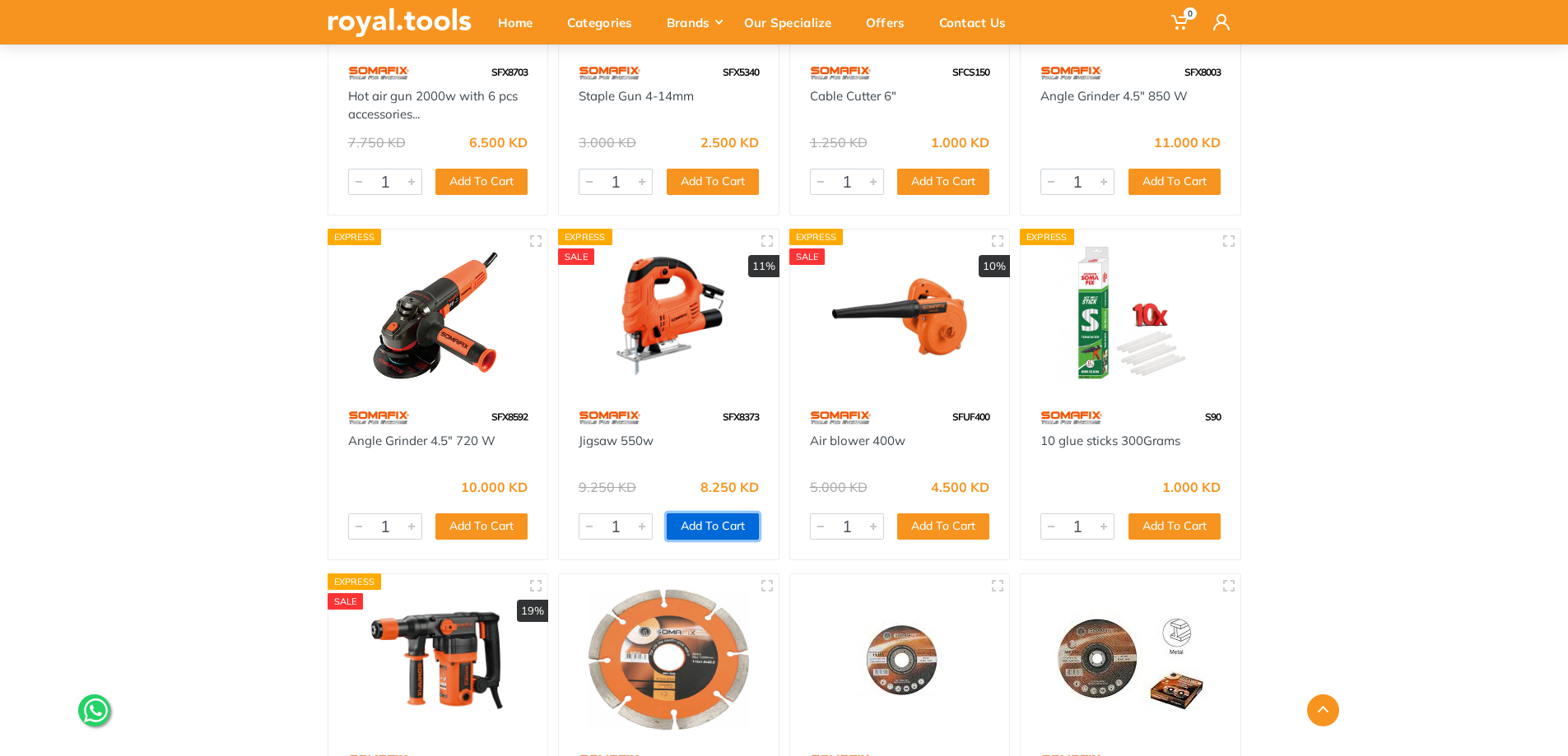
click at [708, 528] on button "Add To Cart" at bounding box center [713, 527] width 92 height 27
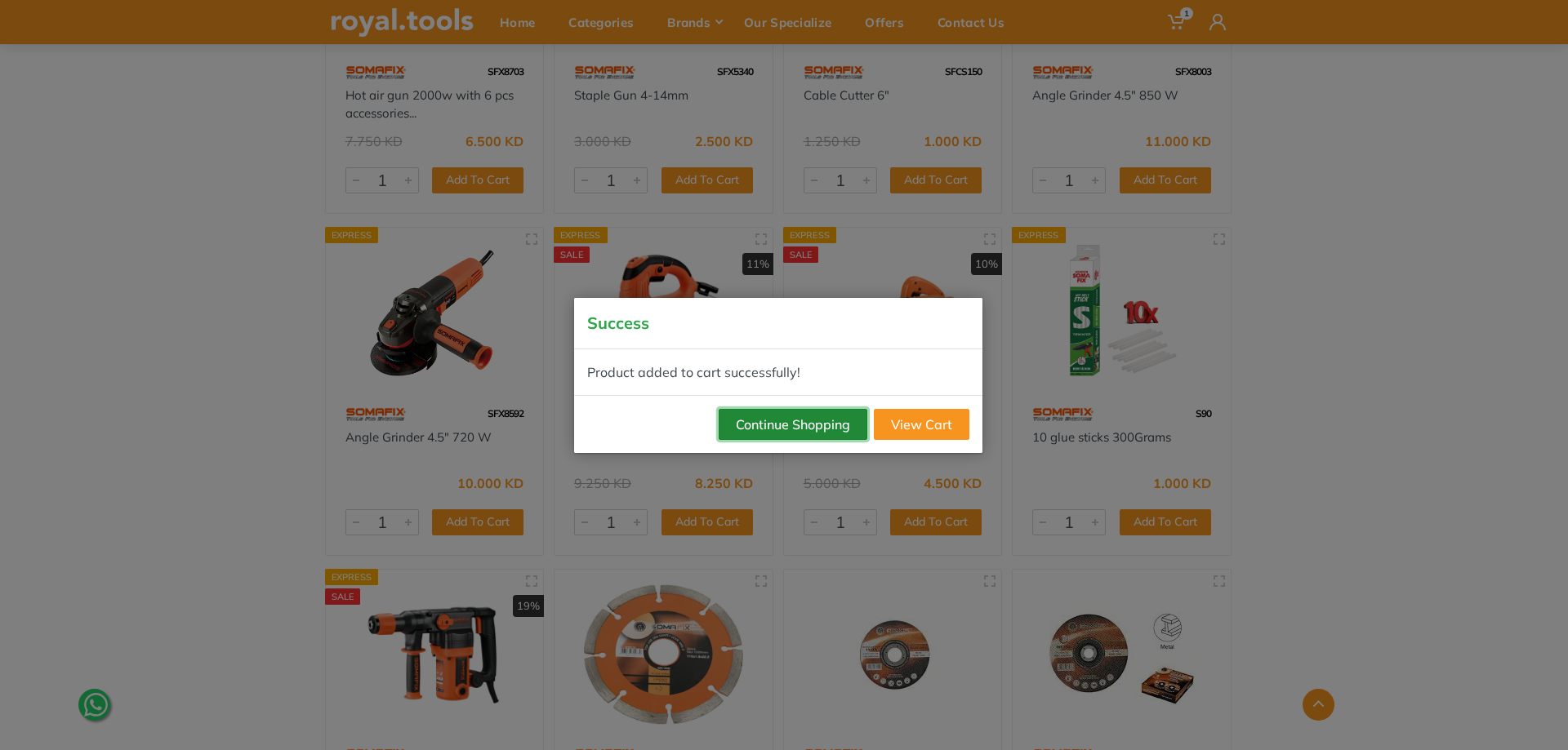
click at [824, 430] on button "Continue Shopping" at bounding box center [792, 424] width 148 height 31
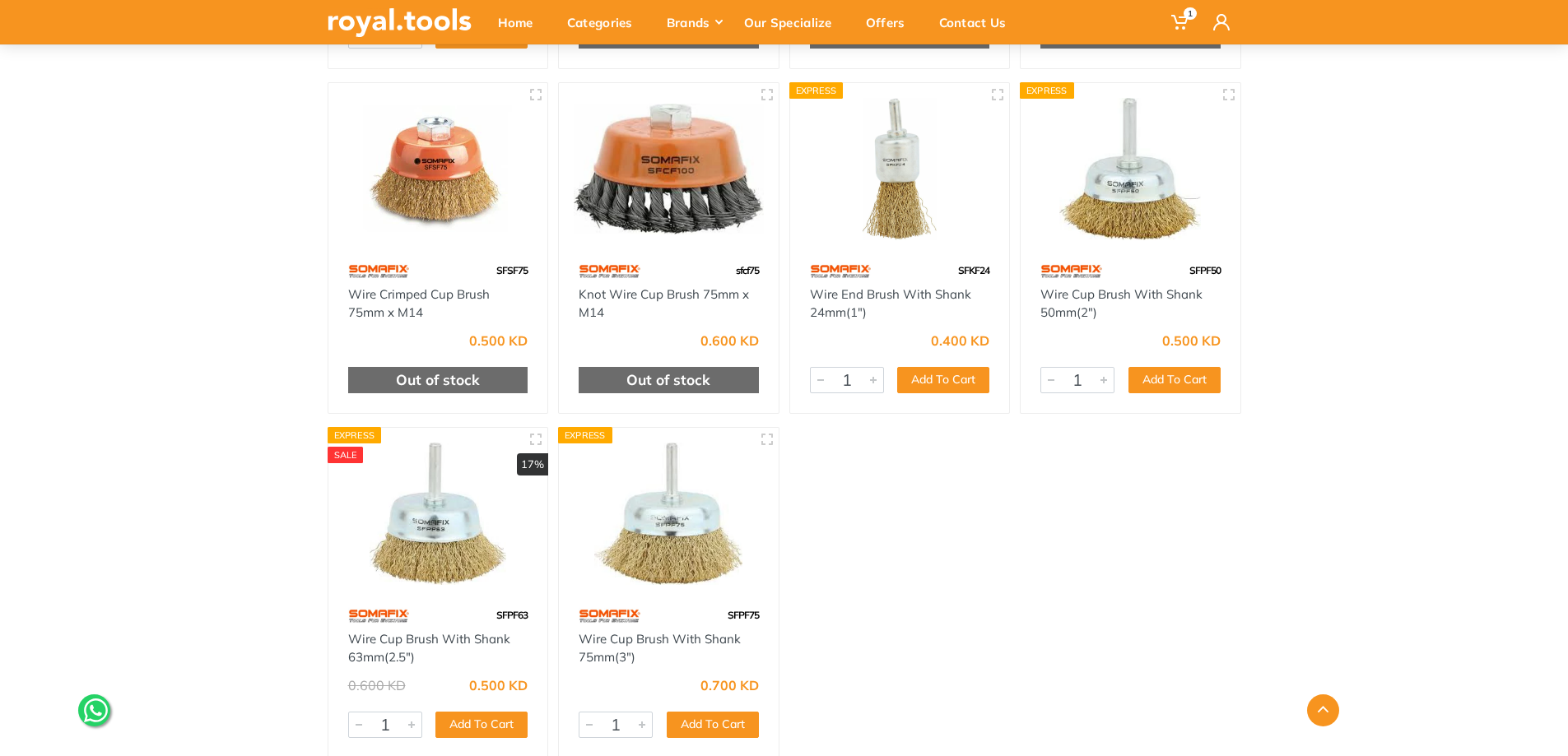
scroll to position [15140, 0]
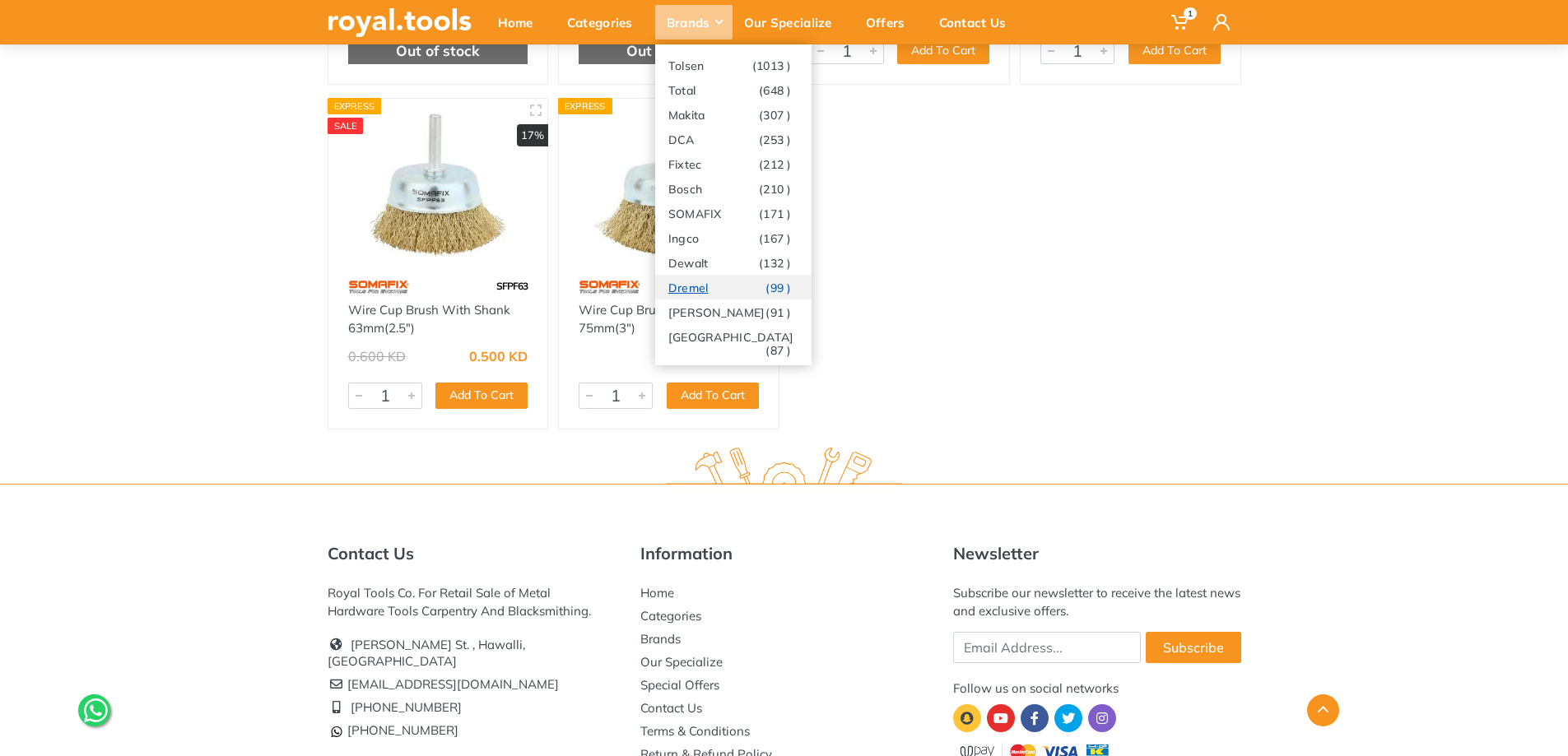
click at [730, 281] on link "Dremel (99 )" at bounding box center [733, 287] width 157 height 25
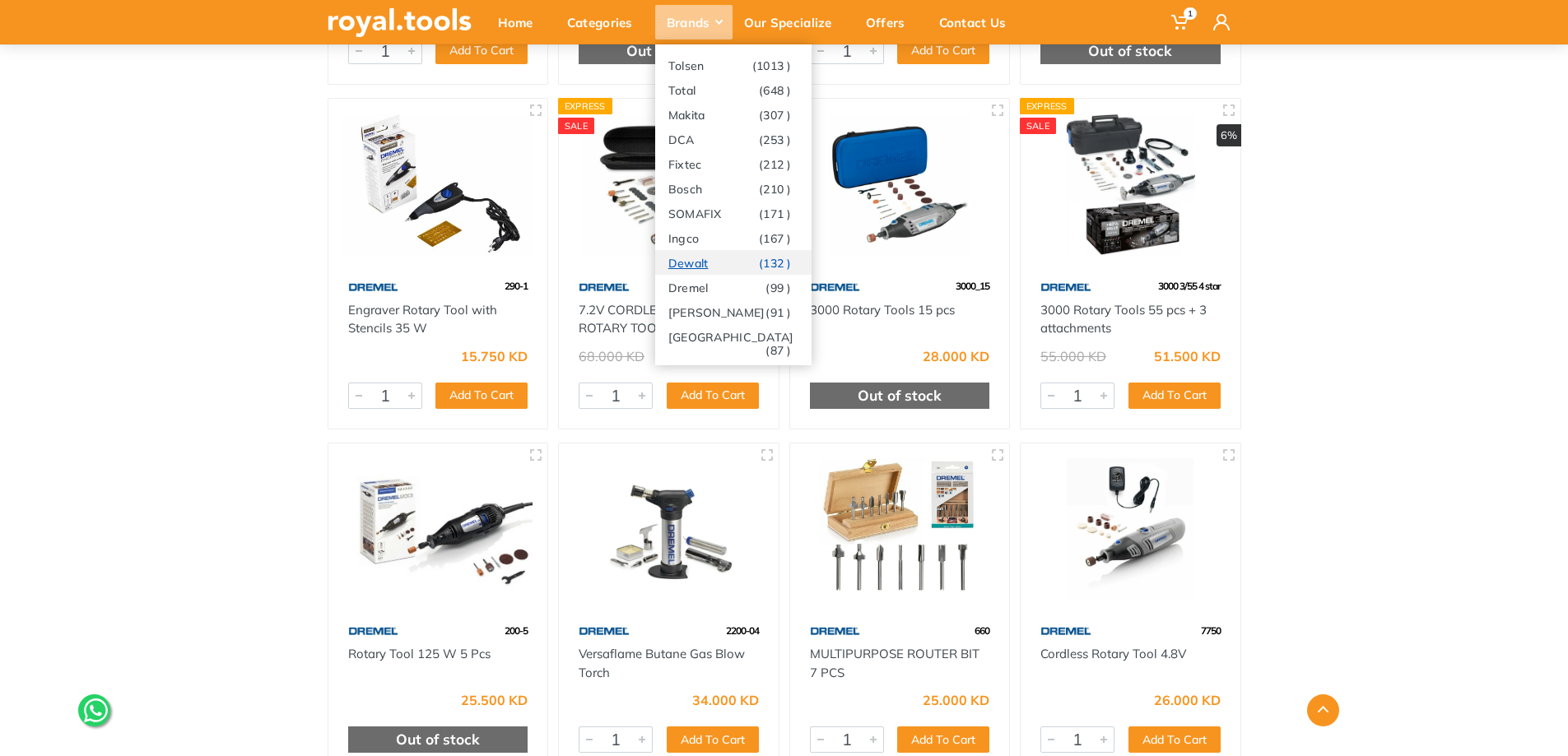
scroll to position [2386, 0]
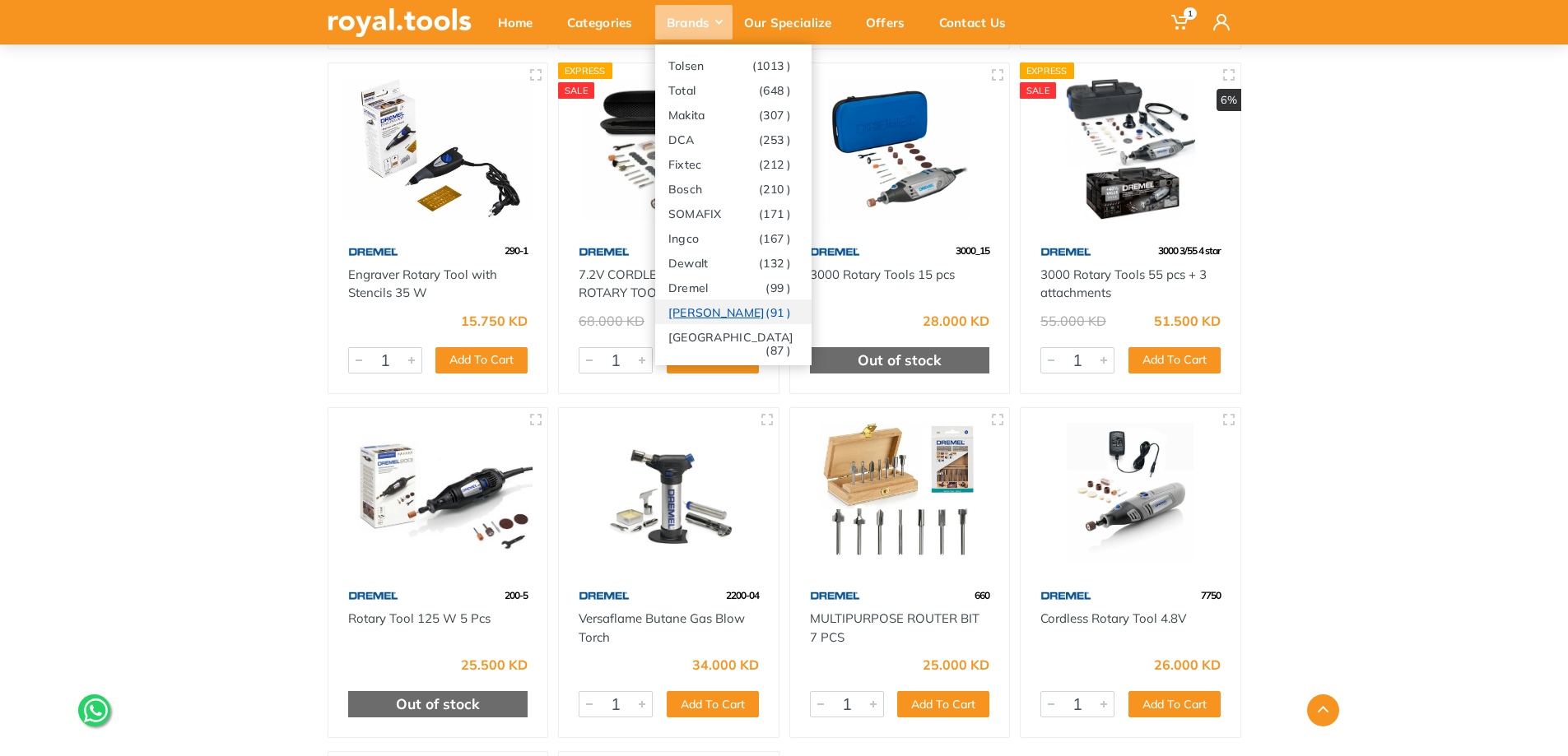
click at [714, 309] on link "Stanley (91 )" at bounding box center [733, 312] width 157 height 25
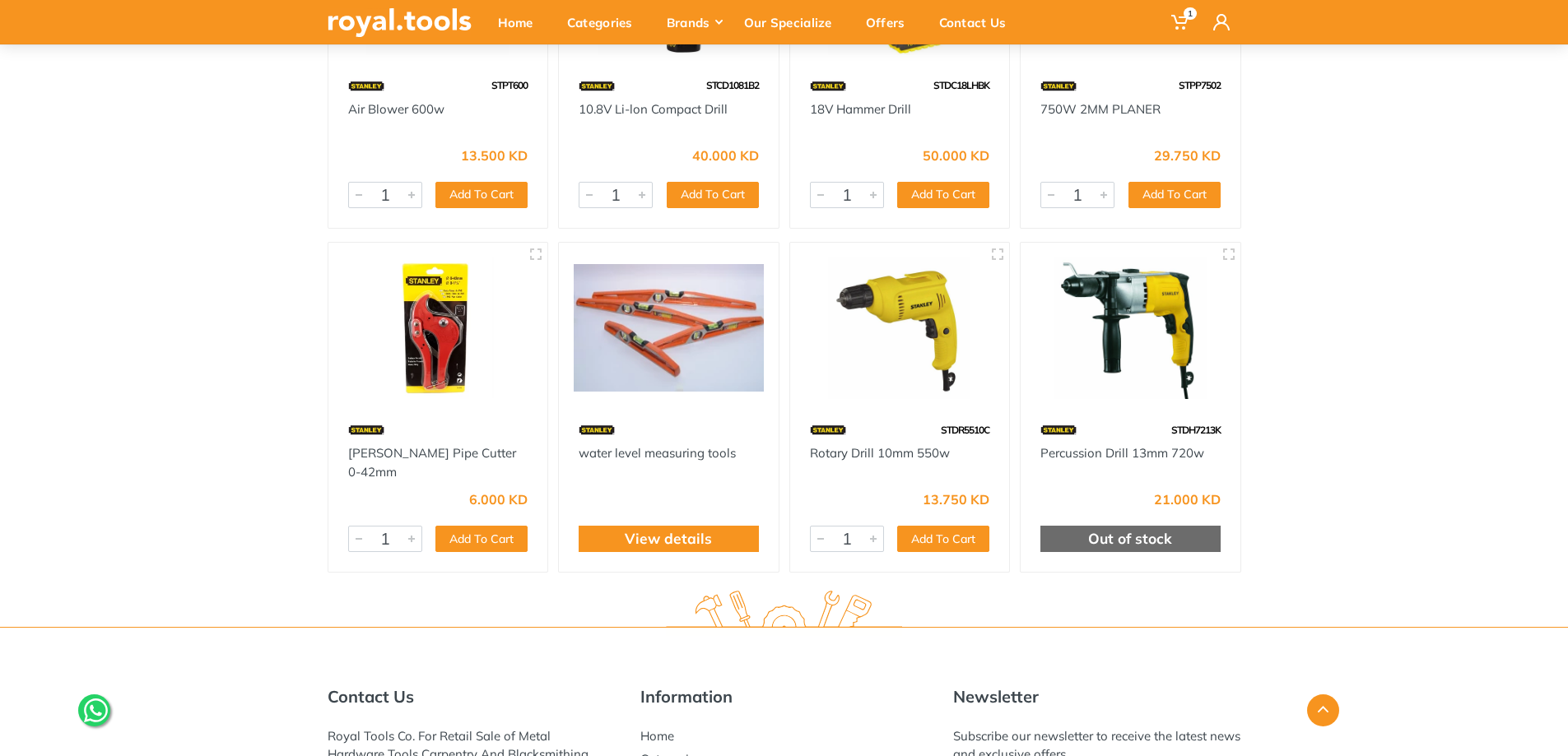
scroll to position [8324, 0]
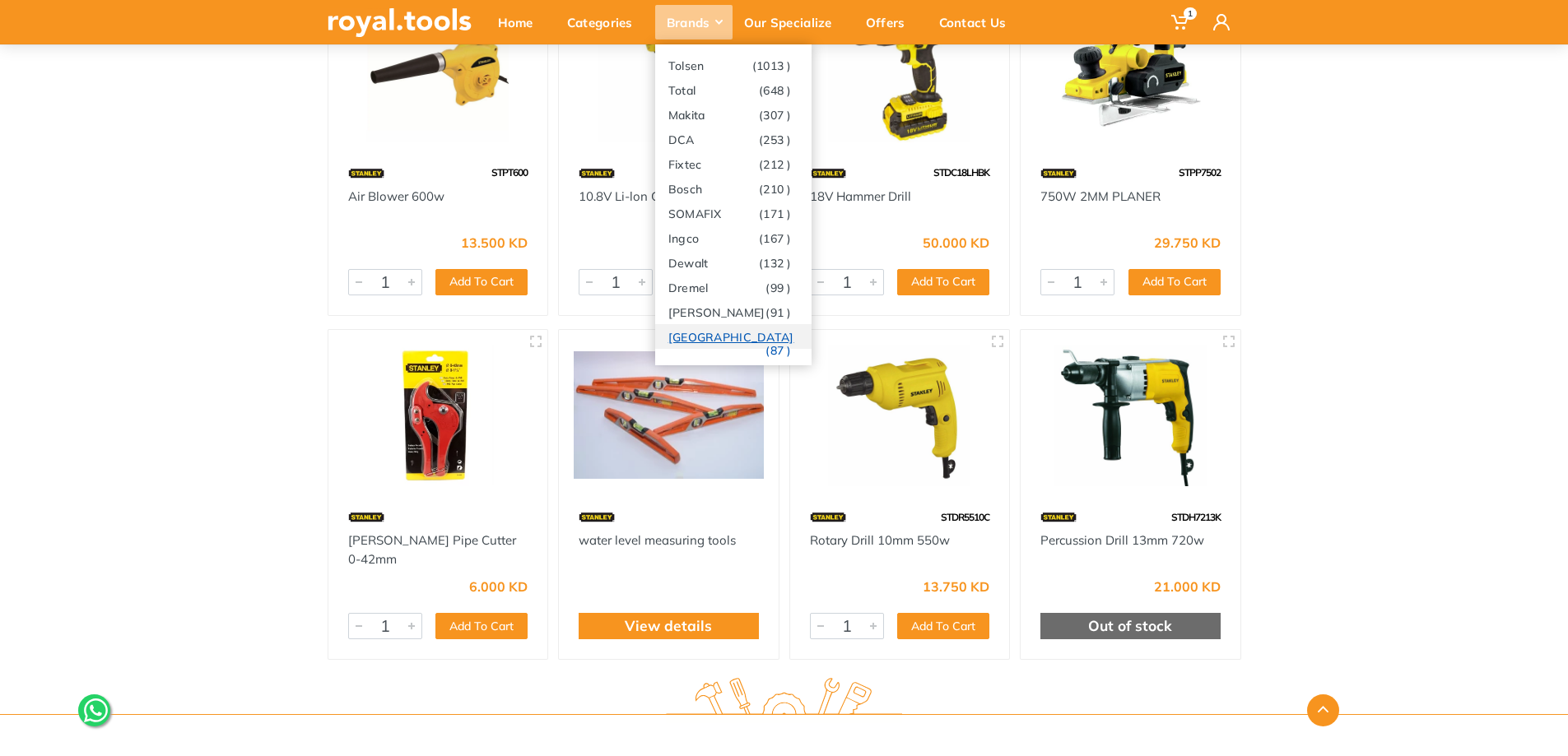
click at [746, 332] on link "Milwaukee (87 )" at bounding box center [733, 337] width 157 height 25
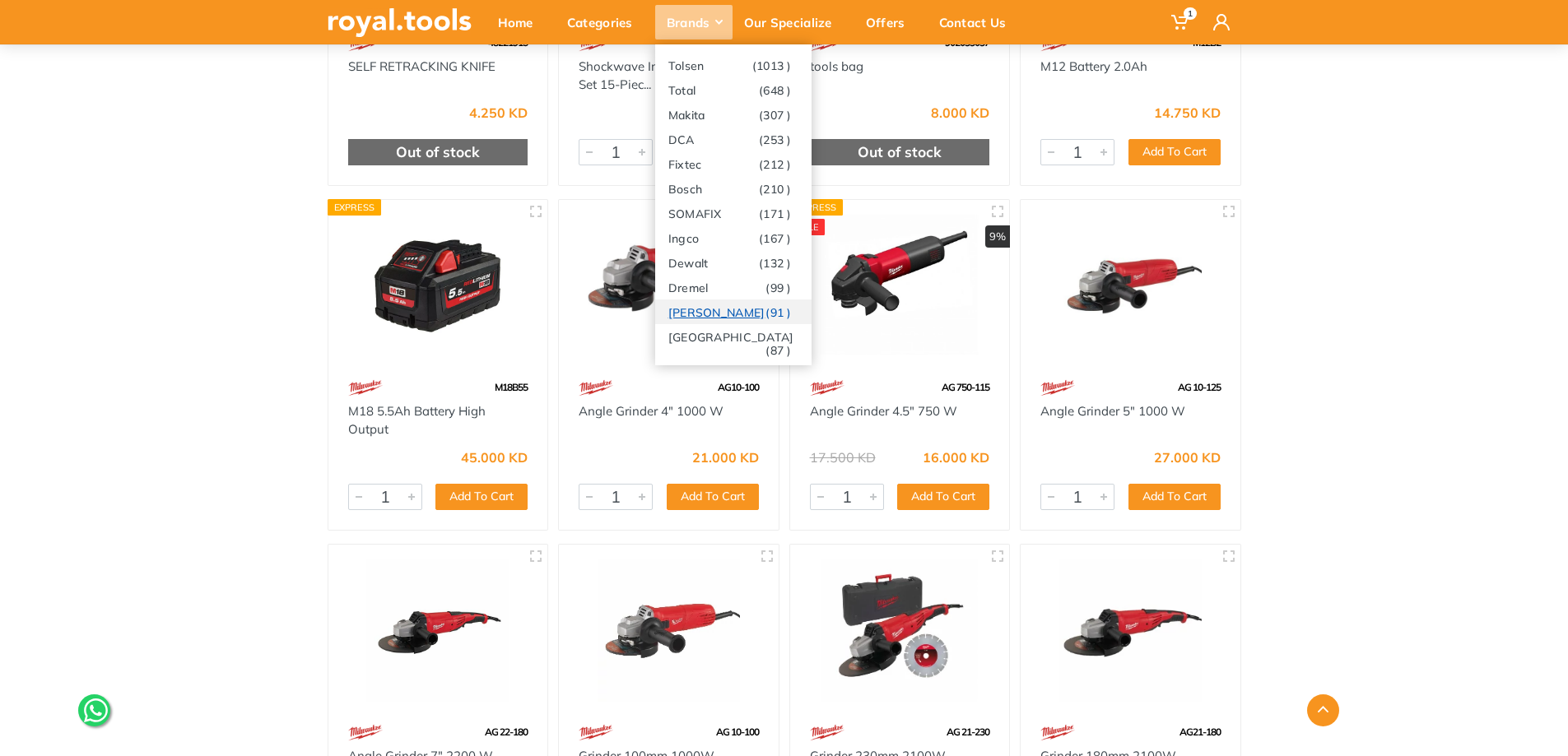
scroll to position [4690, 0]
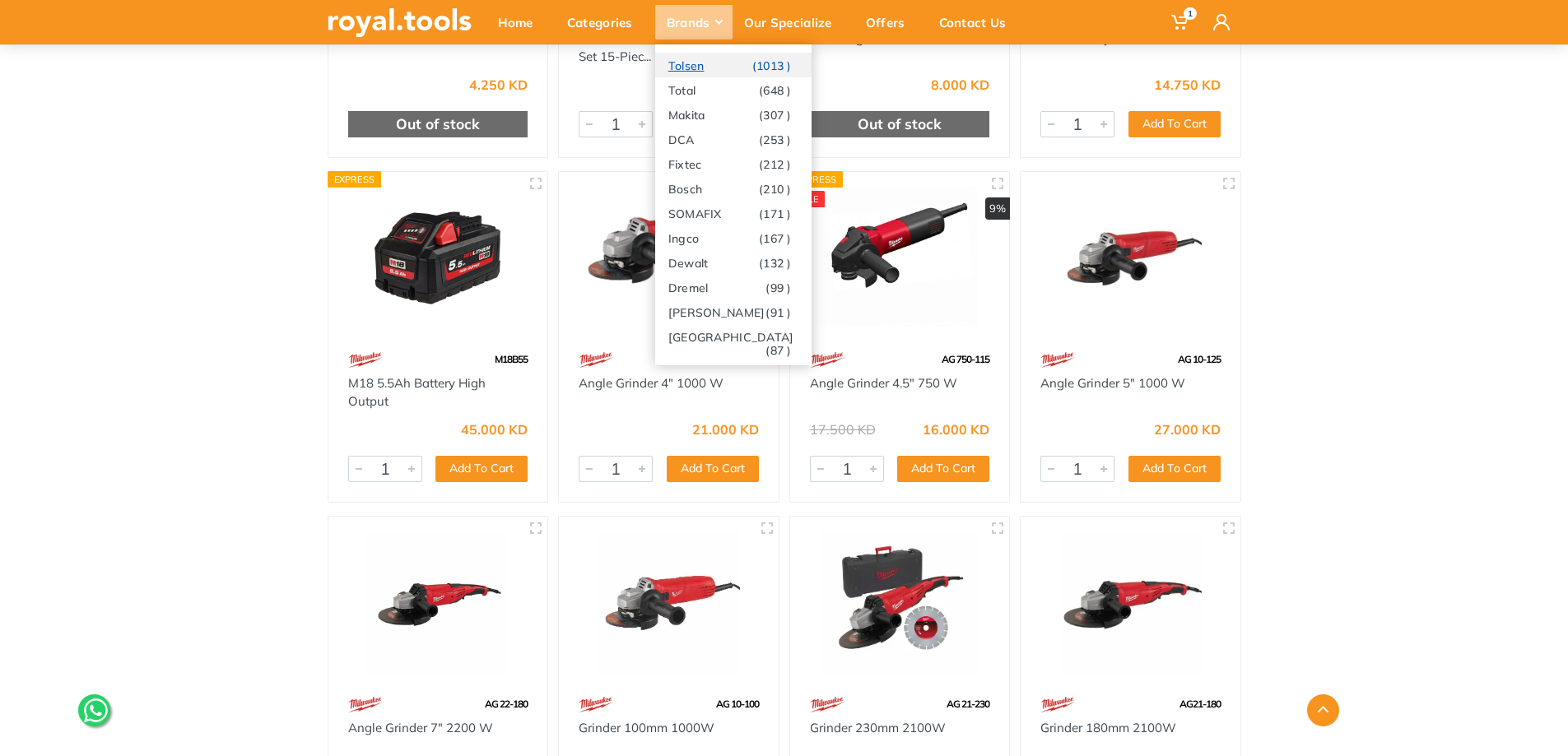
click at [730, 67] on link "Tolsen (1013 )" at bounding box center [733, 65] width 157 height 25
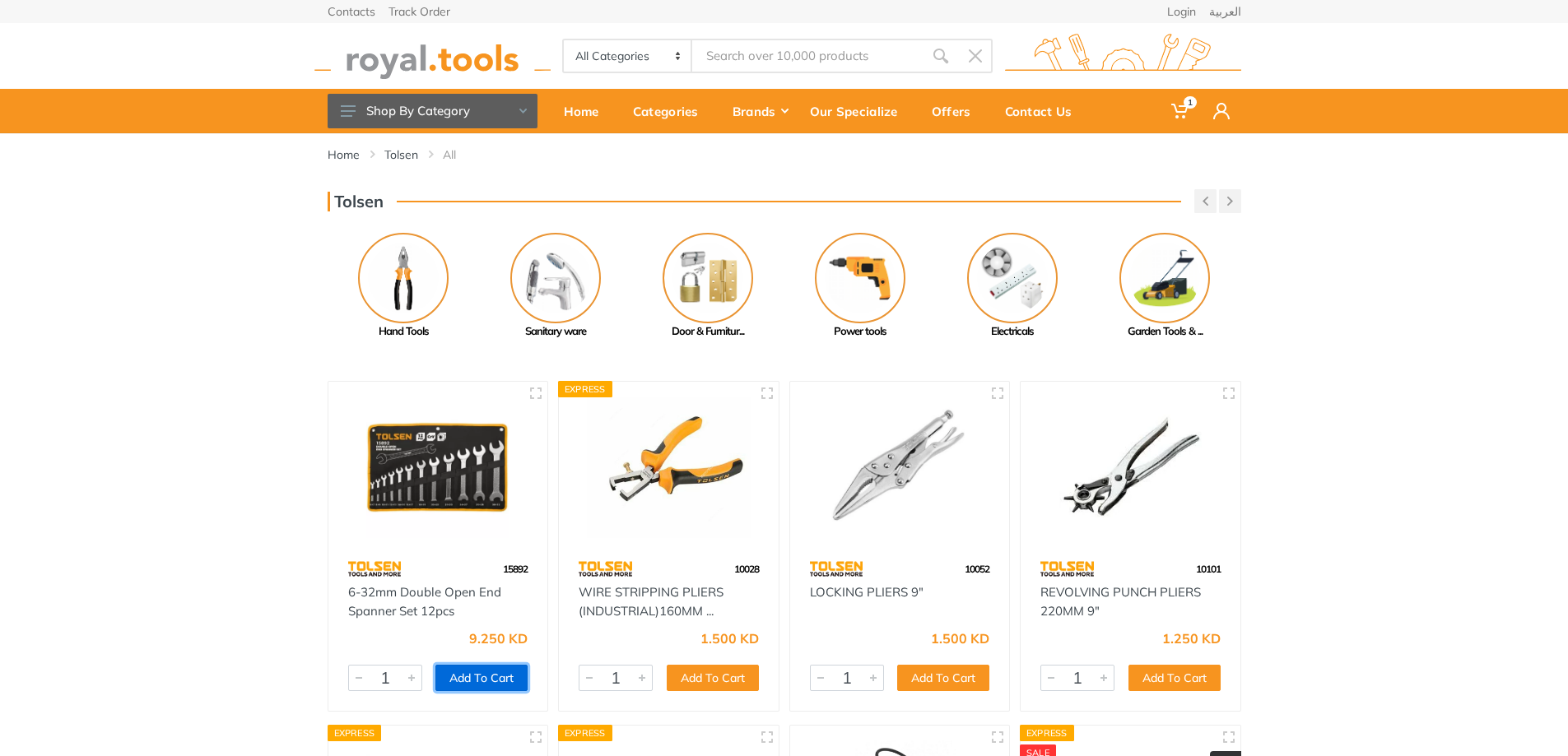
click at [482, 682] on button "Add To Cart" at bounding box center [481, 678] width 92 height 27
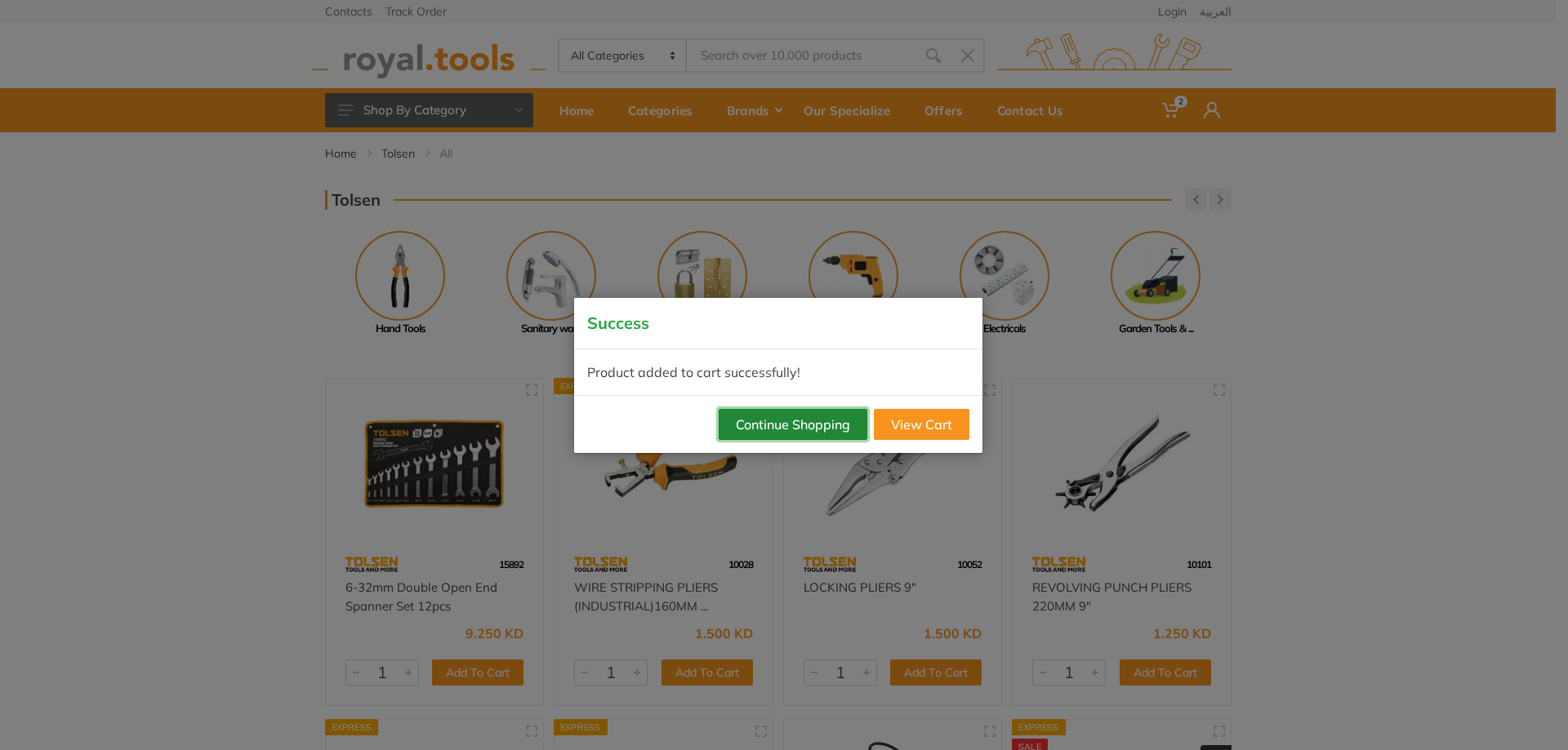
click at [818, 429] on button "Continue Shopping" at bounding box center [792, 424] width 148 height 31
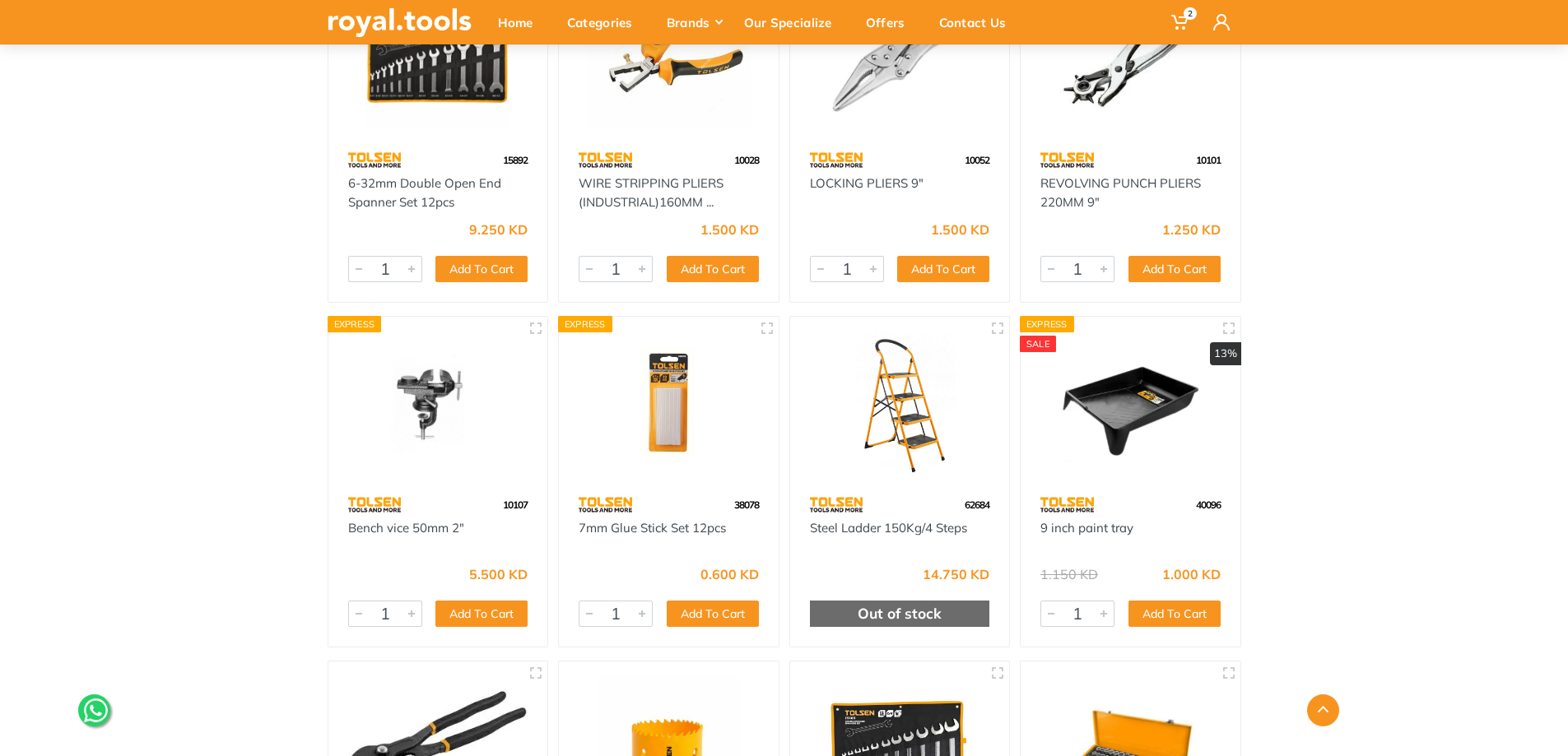
scroll to position [411, 0]
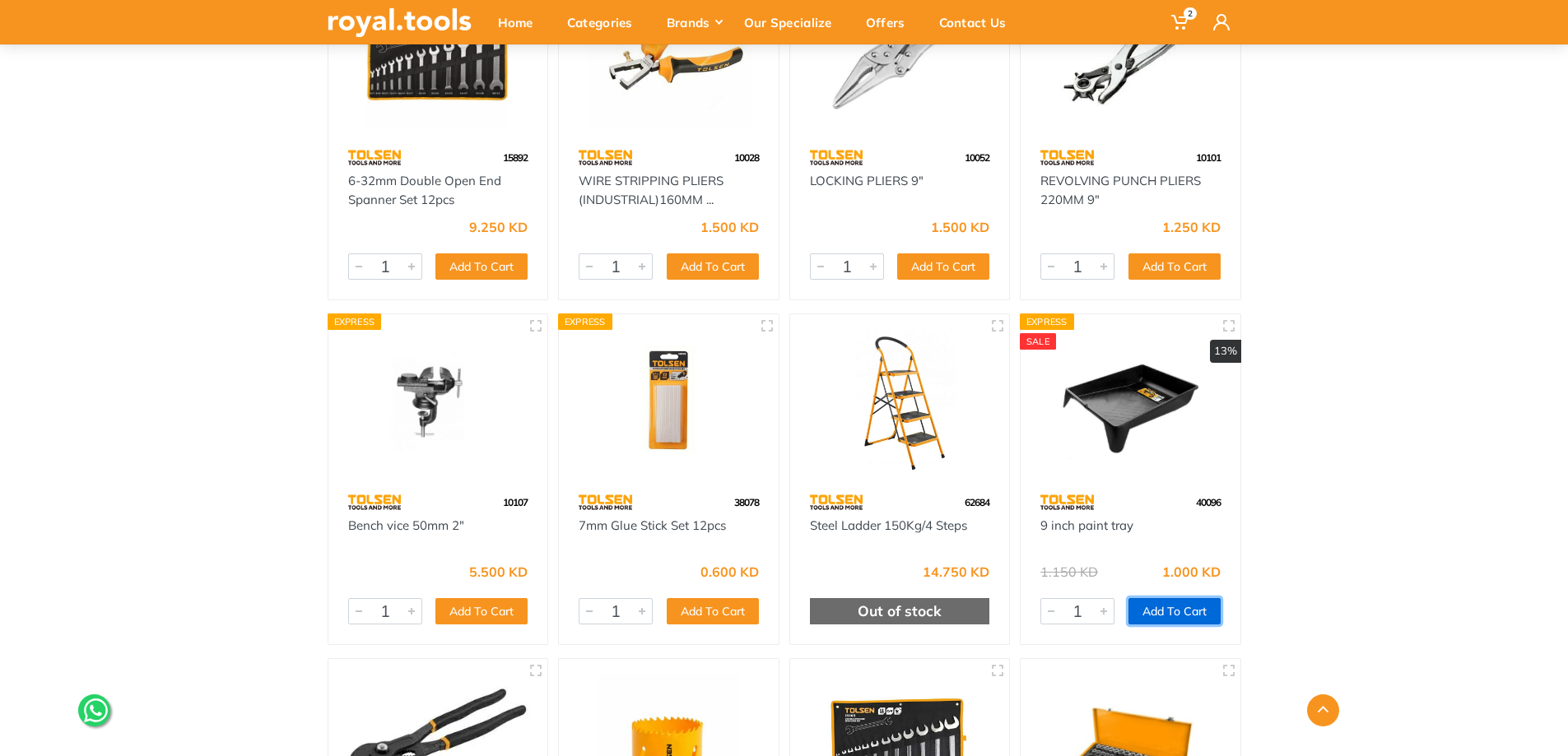
click at [1165, 614] on button "Add To Cart" at bounding box center [1174, 612] width 92 height 27
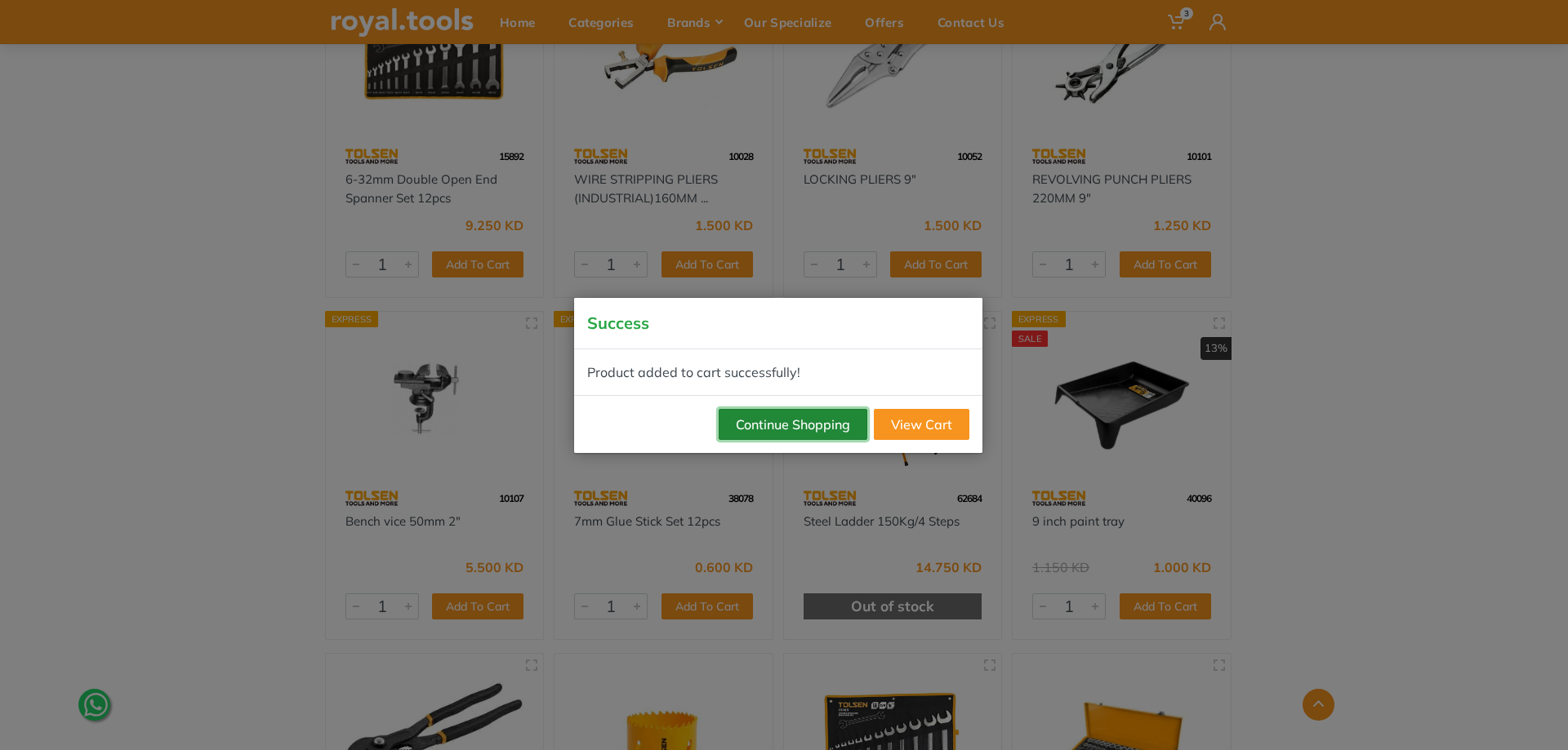
click at [831, 432] on button "Continue Shopping" at bounding box center [792, 424] width 148 height 31
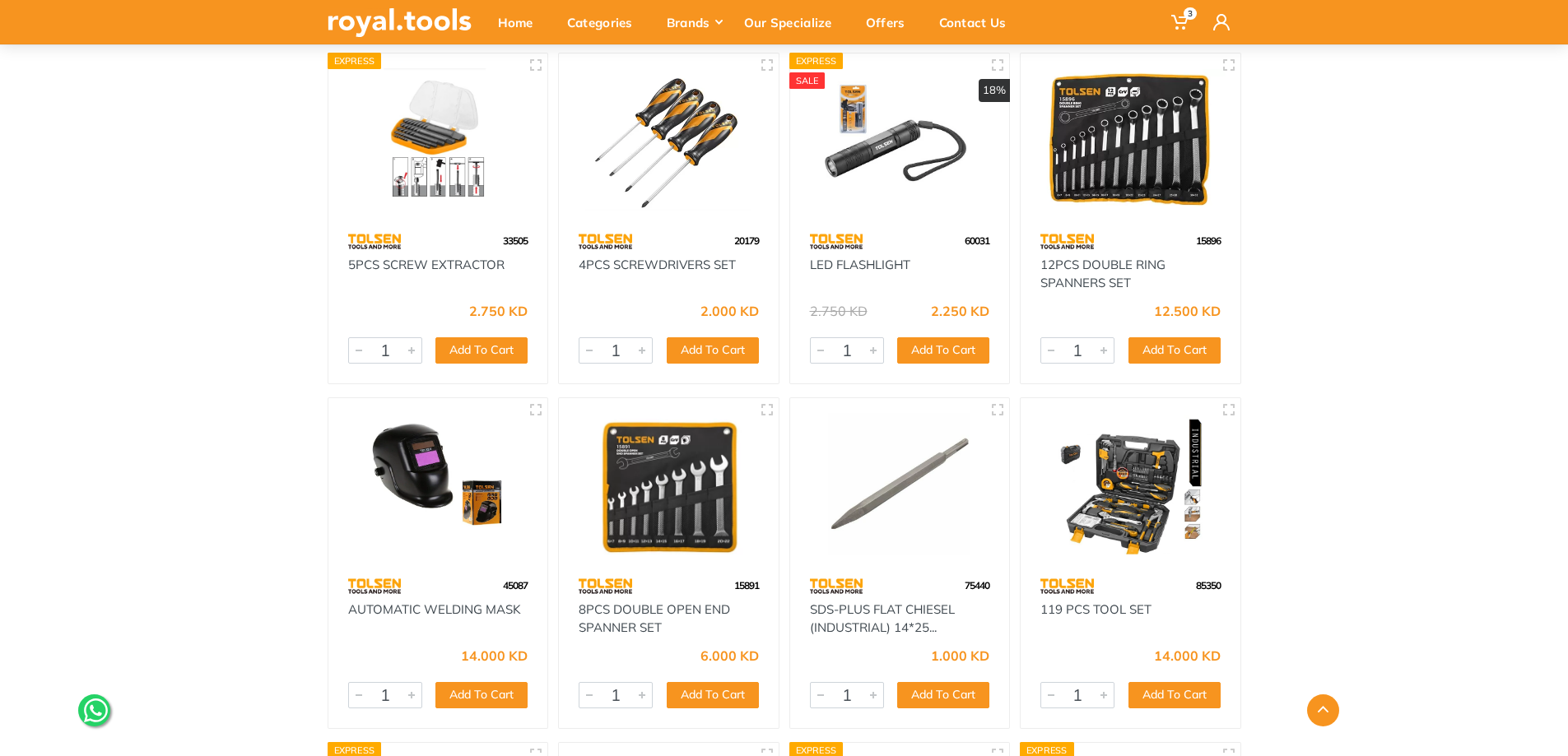
scroll to position [13001, 0]
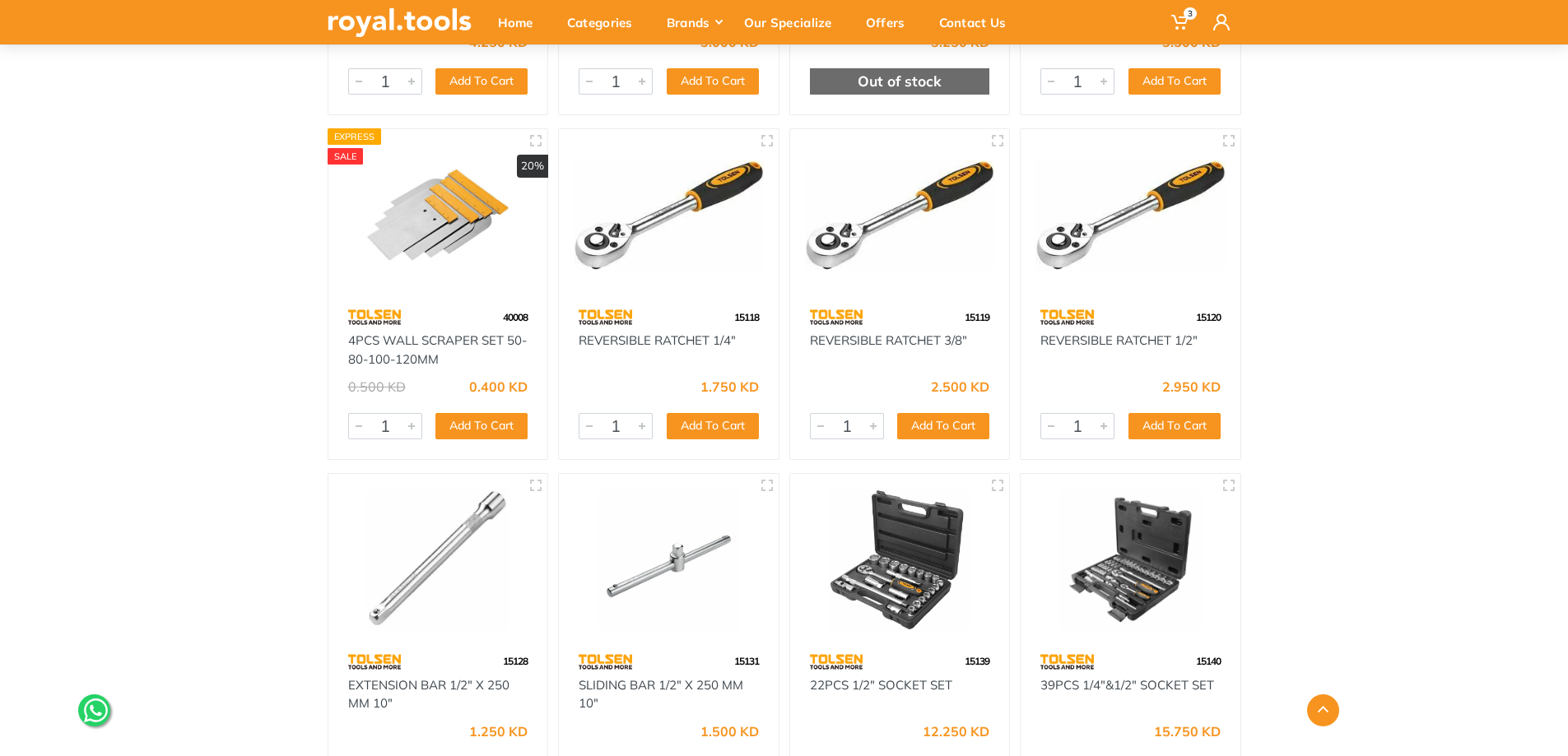
scroll to position [38262, 0]
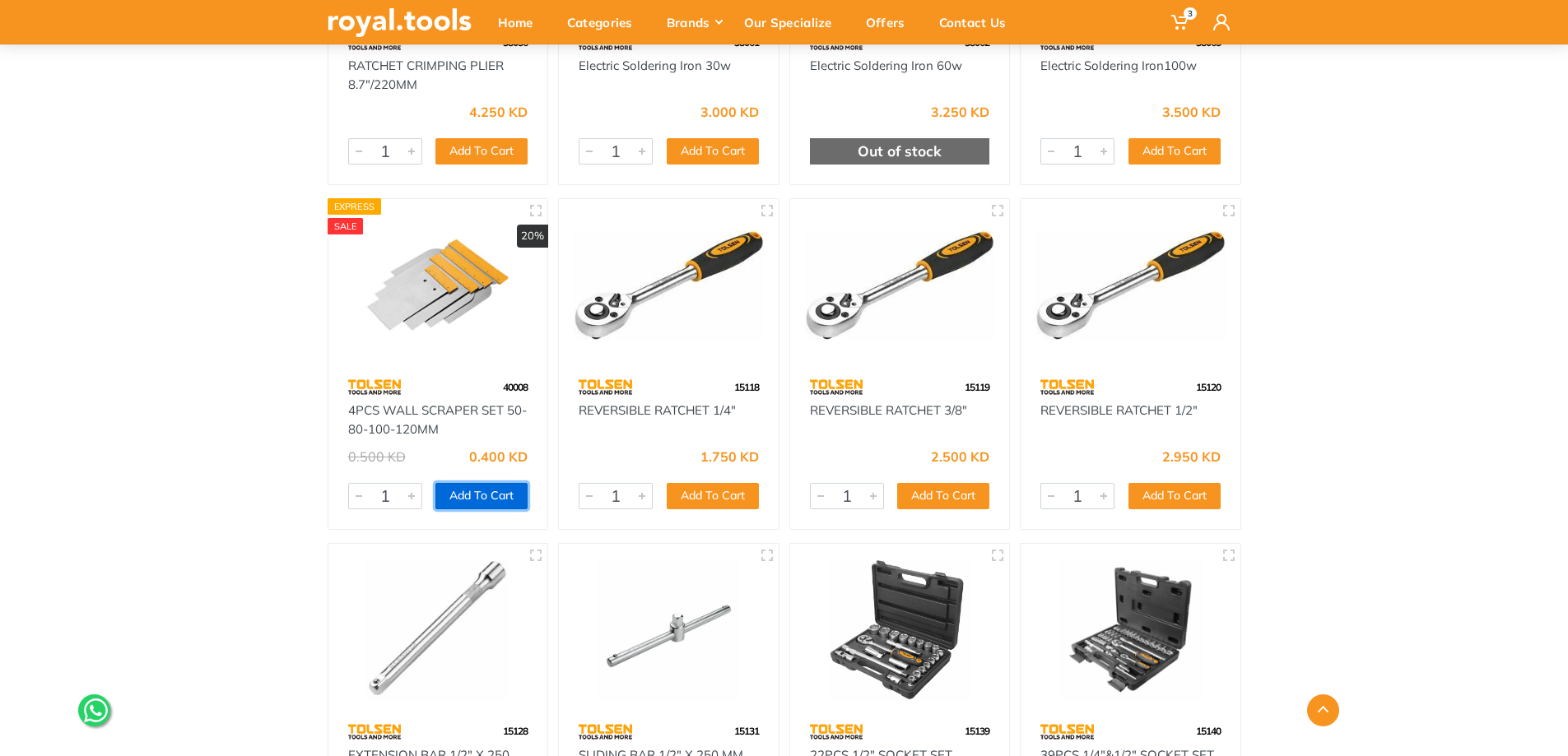
click at [479, 490] on button "Add To Cart" at bounding box center [481, 496] width 92 height 27
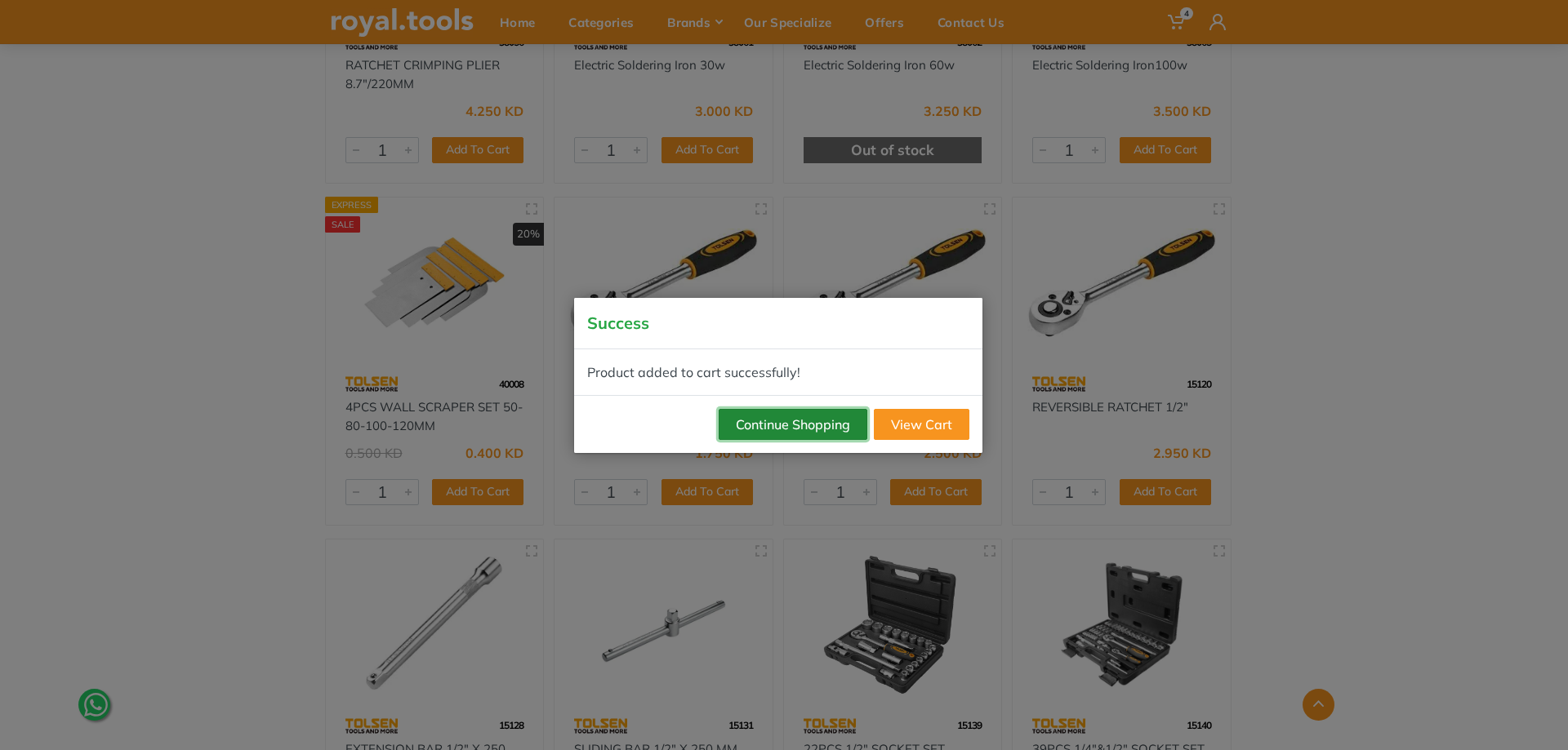
click at [790, 431] on button "Continue Shopping" at bounding box center [792, 424] width 148 height 31
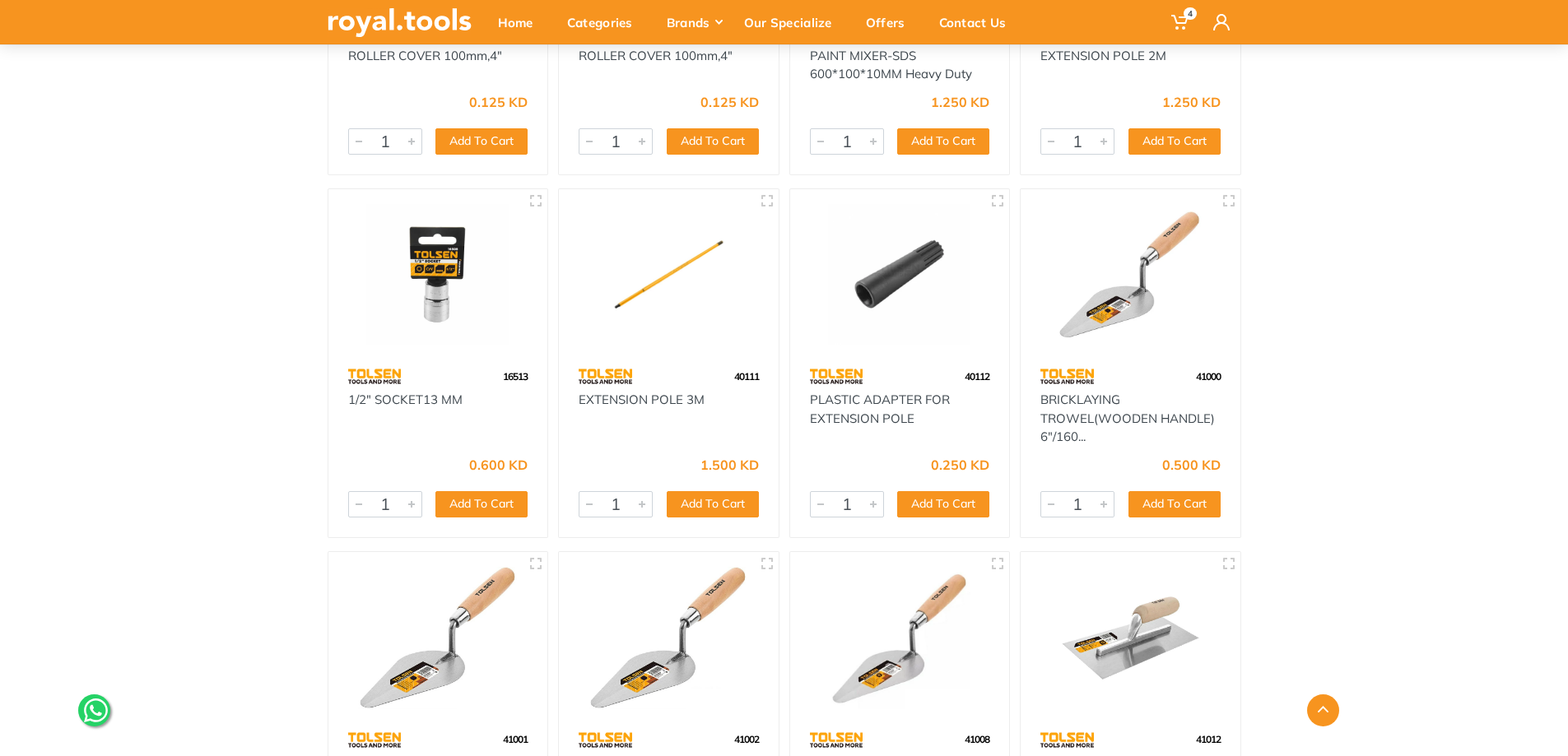
scroll to position [40155, 0]
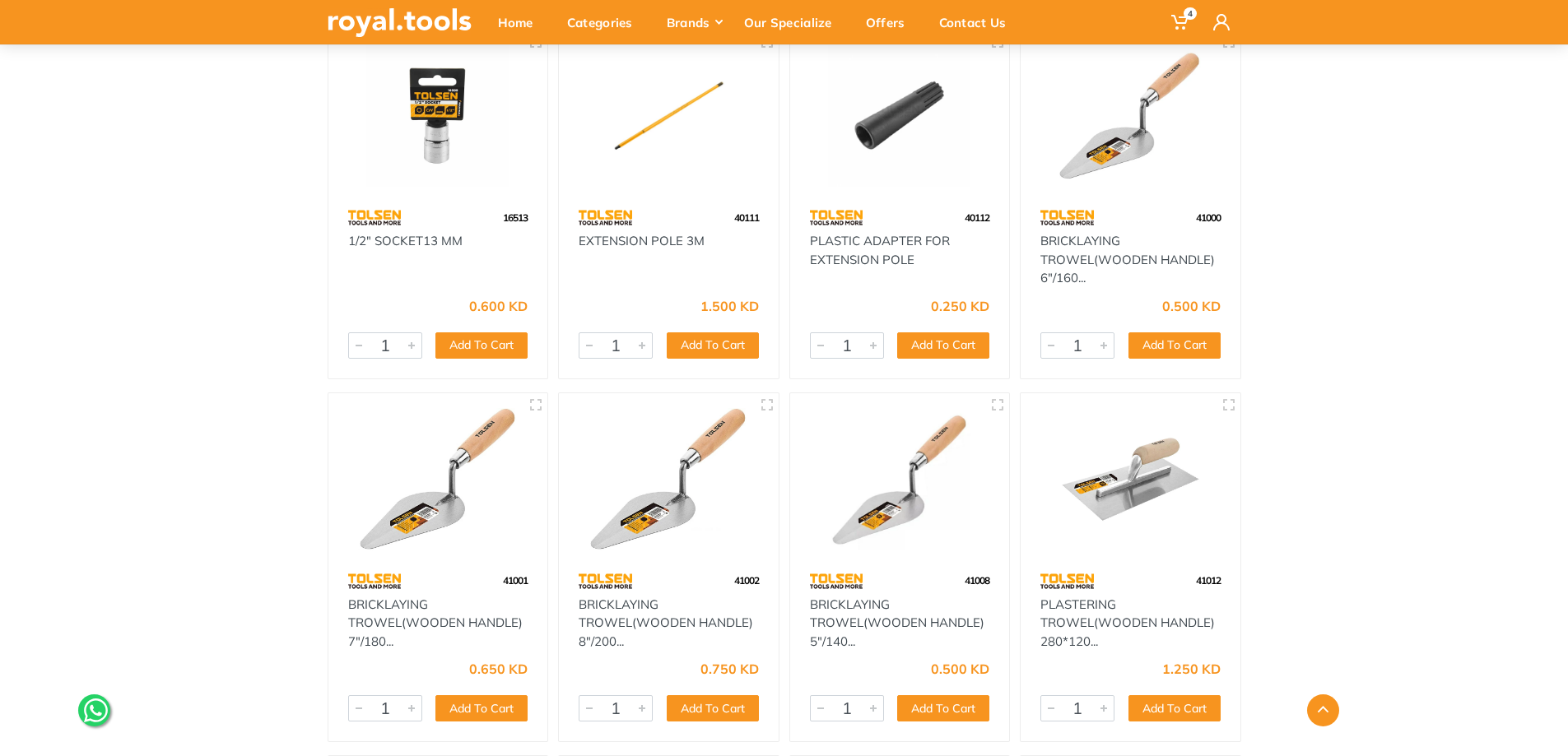
click at [1175, 712] on div at bounding box center [784, 710] width 938 height 32
click at [1192, 705] on div at bounding box center [784, 710] width 938 height 32
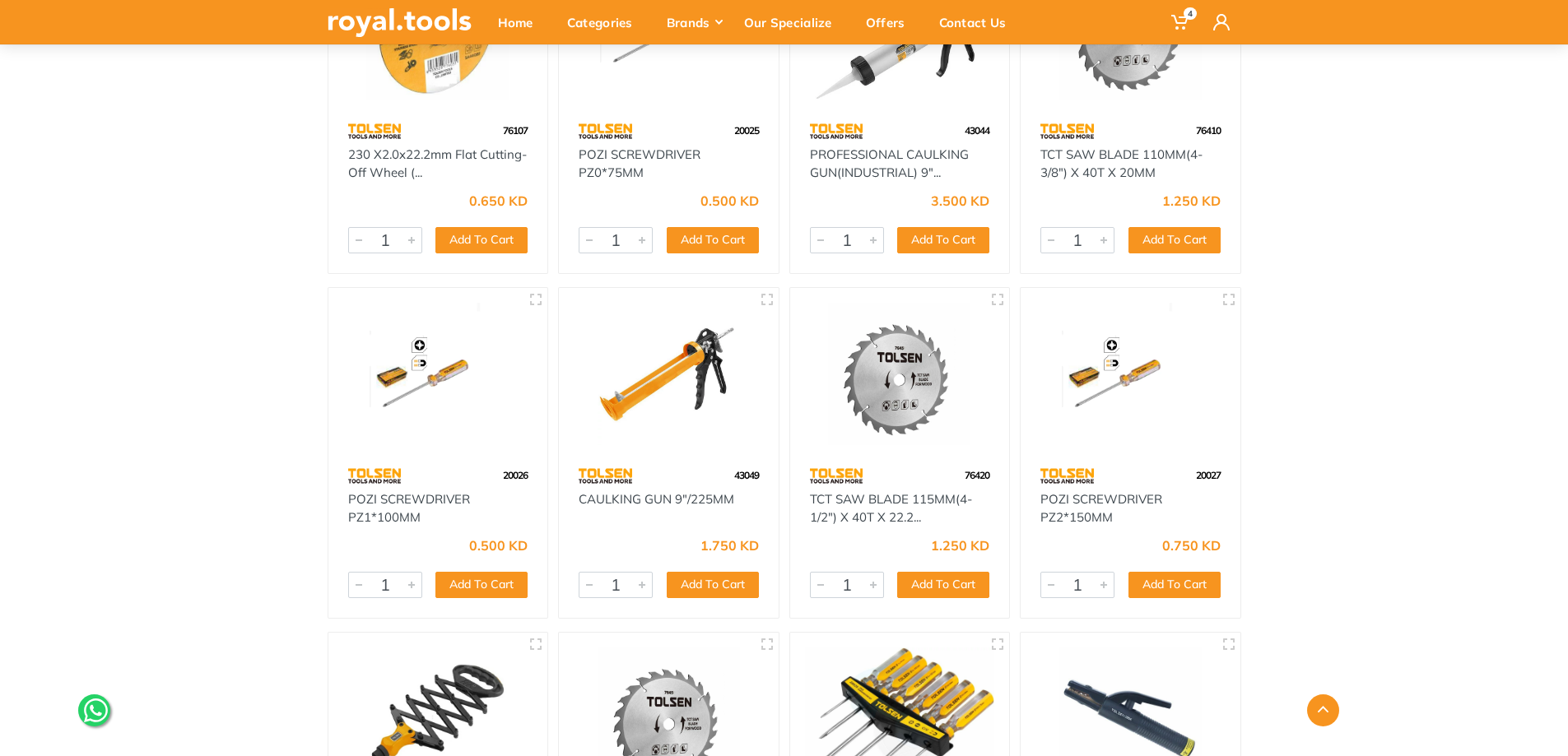
scroll to position [45174, 0]
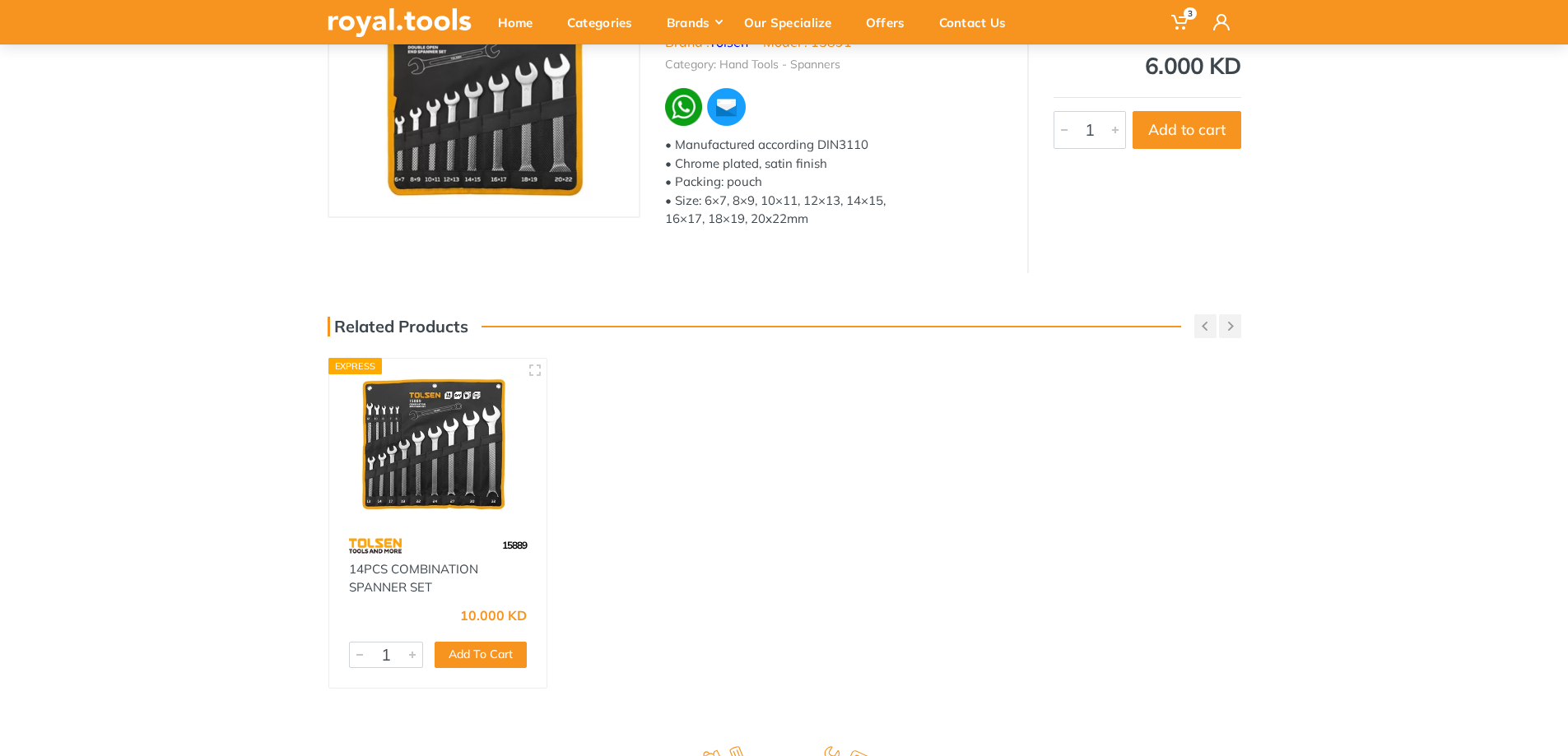
scroll to position [247, 0]
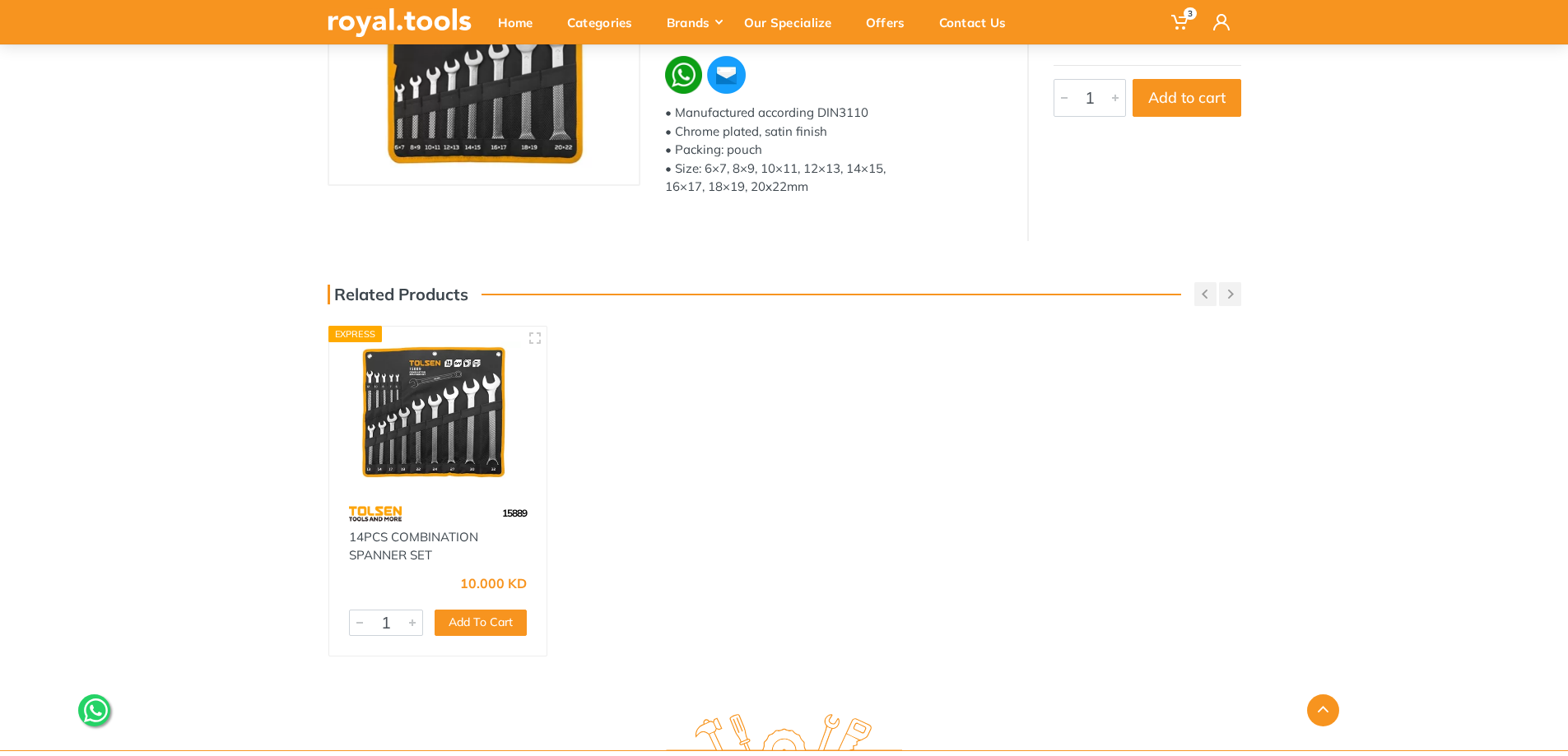
click at [409, 454] on img at bounding box center [438, 411] width 188 height 141
